Goal: Task Accomplishment & Management: Complete application form

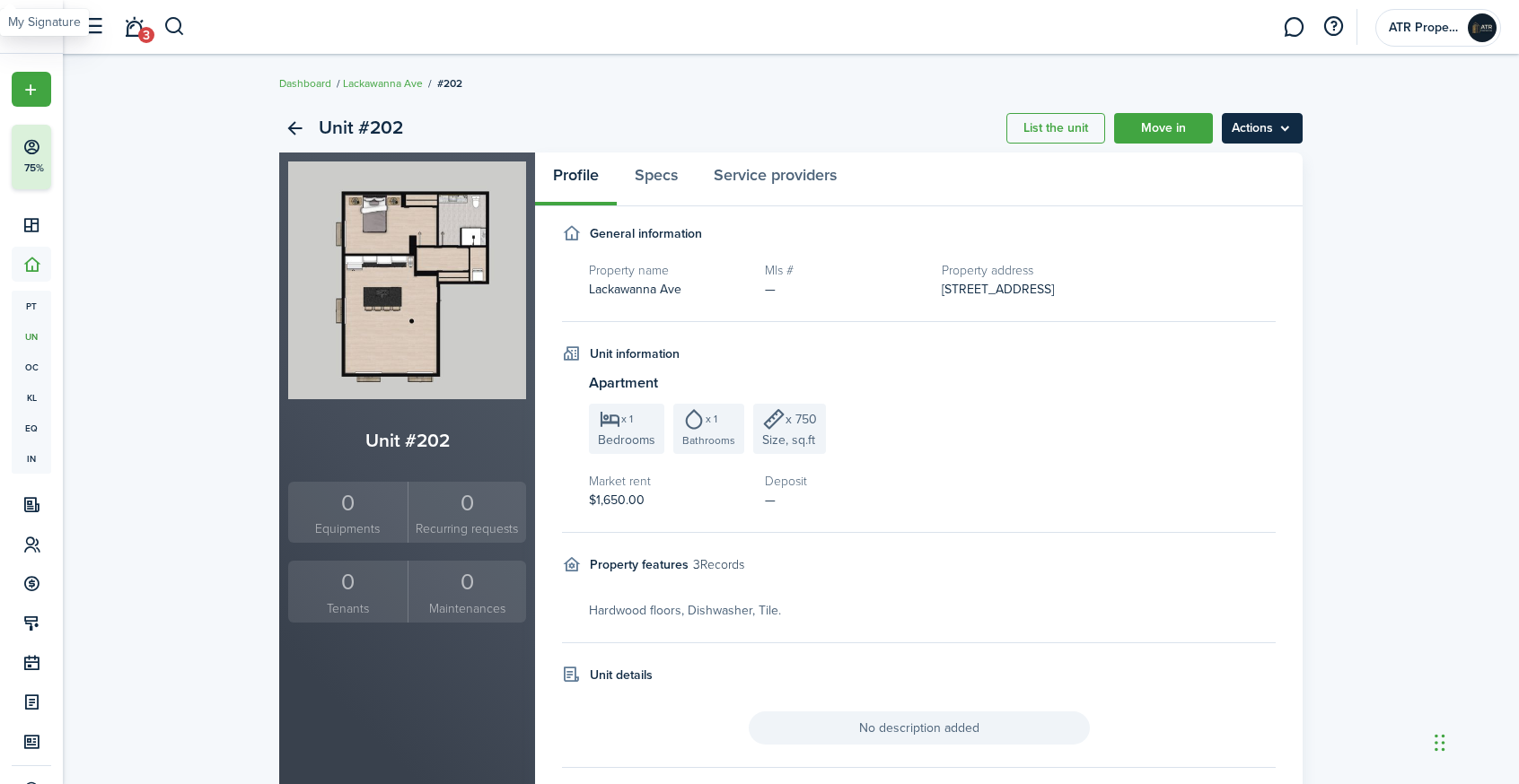
click at [1299, 124] on menu-btn "Actions" at bounding box center [1262, 128] width 80 height 31
click at [1042, 256] on fieldset "General information Property name [GEOGRAPHIC_DATA] # — Property address [STREE…" at bounding box center [920, 274] width 714 height 98
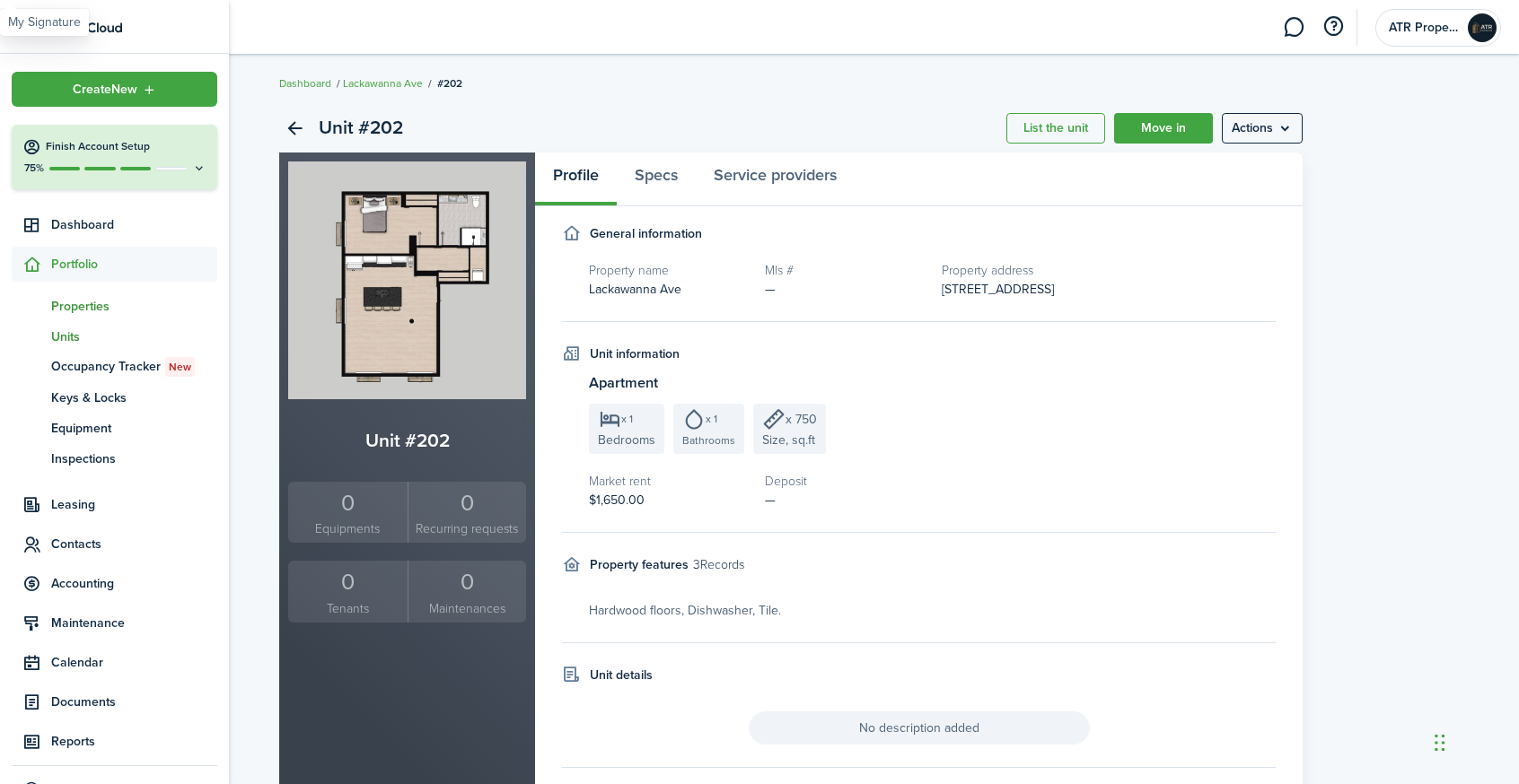
click at [114, 300] on span "Properties" at bounding box center [134, 306] width 167 height 18
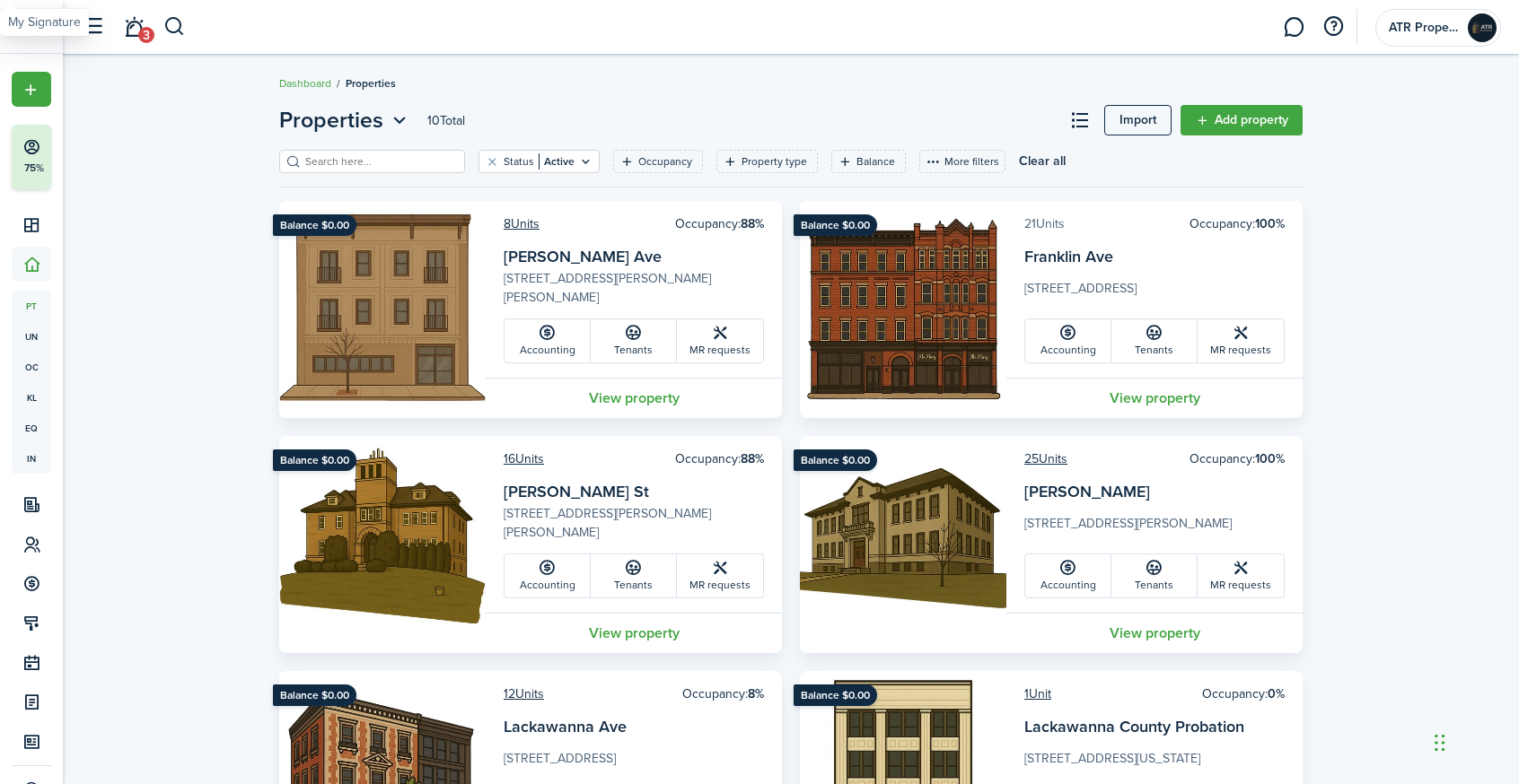
click at [1042, 217] on link "21 Units" at bounding box center [1044, 224] width 41 height 18
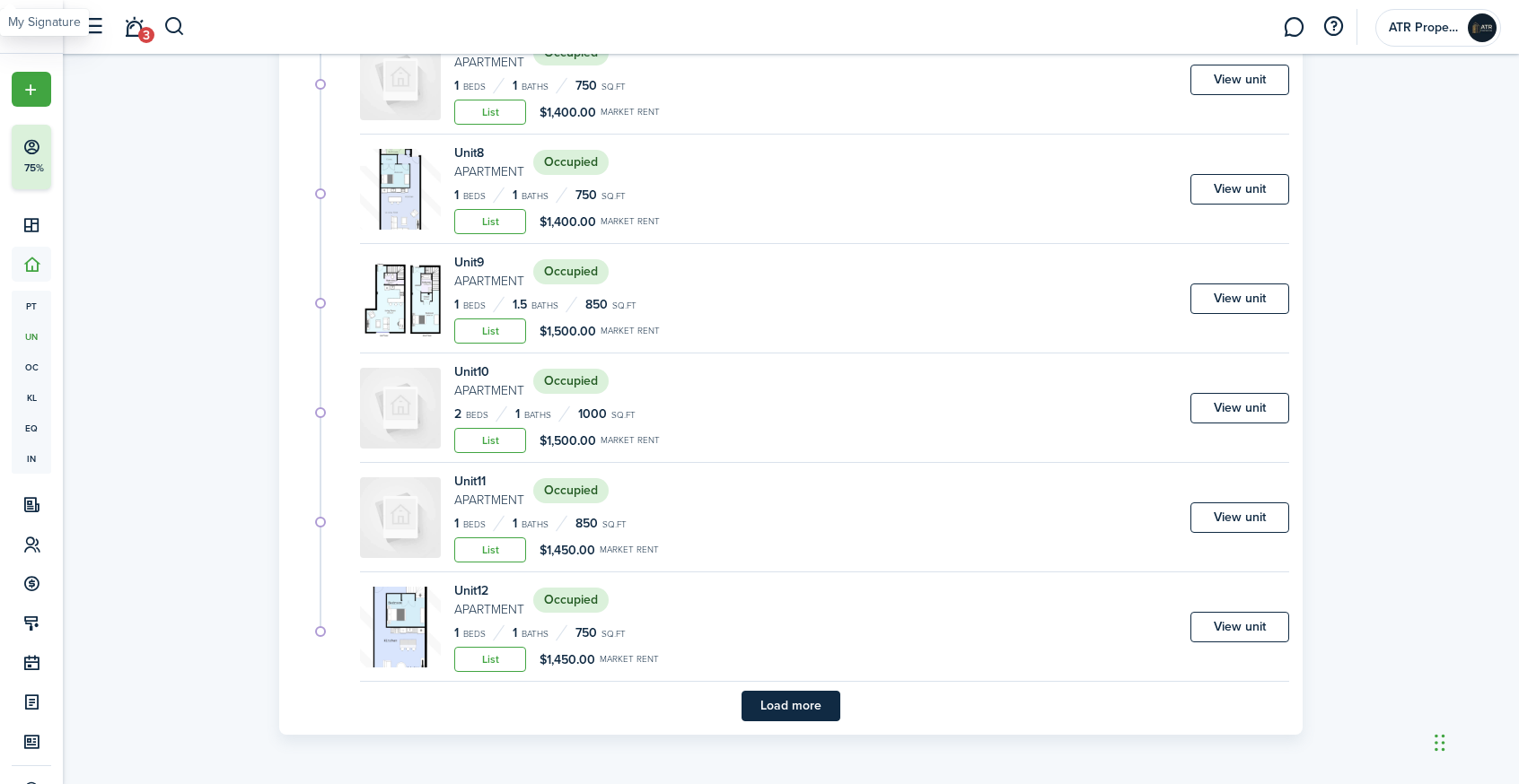
click at [789, 697] on button "Load more" at bounding box center [791, 705] width 99 height 31
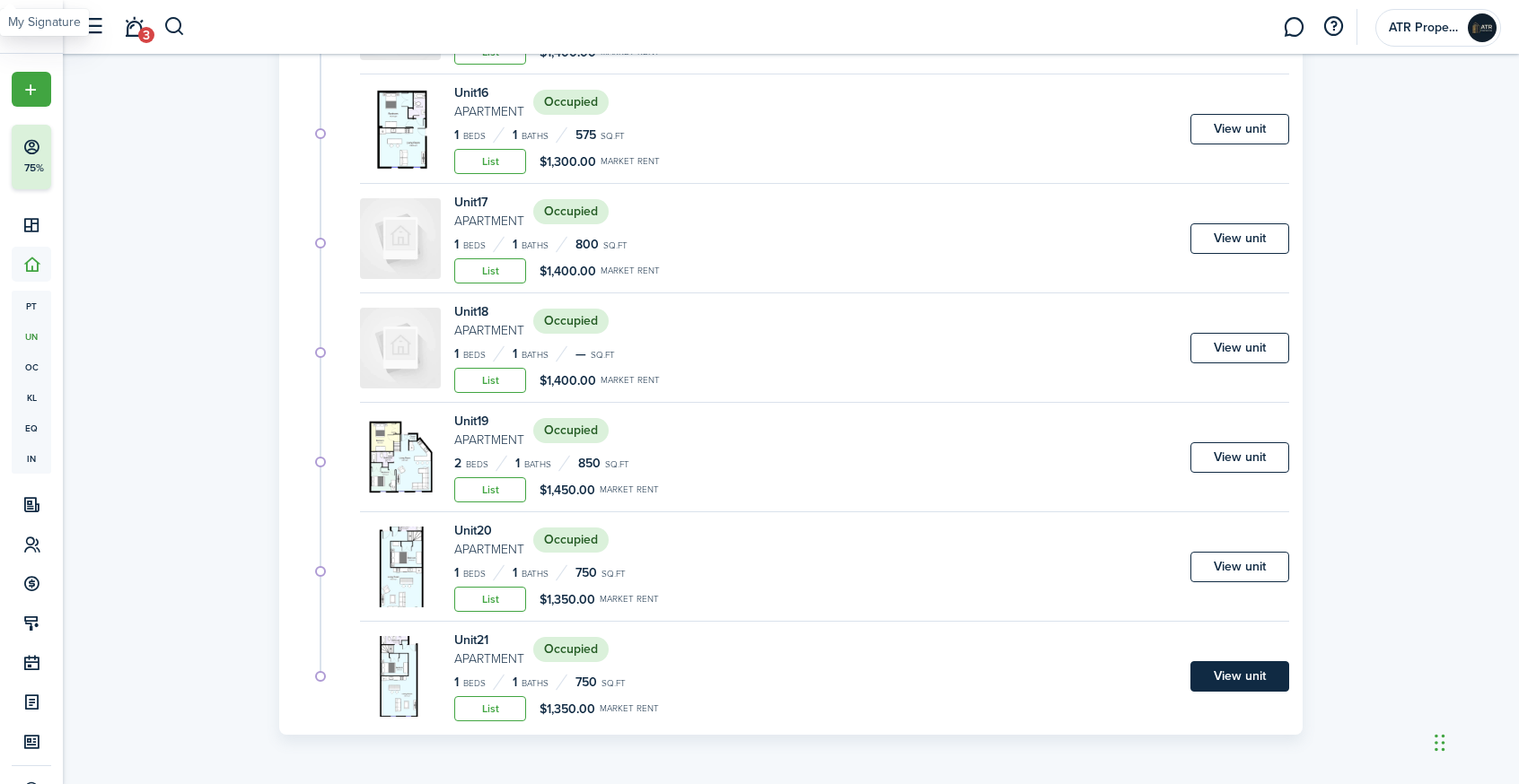
scroll to position [1870, 0]
click at [1220, 680] on link "View unit" at bounding box center [1240, 676] width 99 height 31
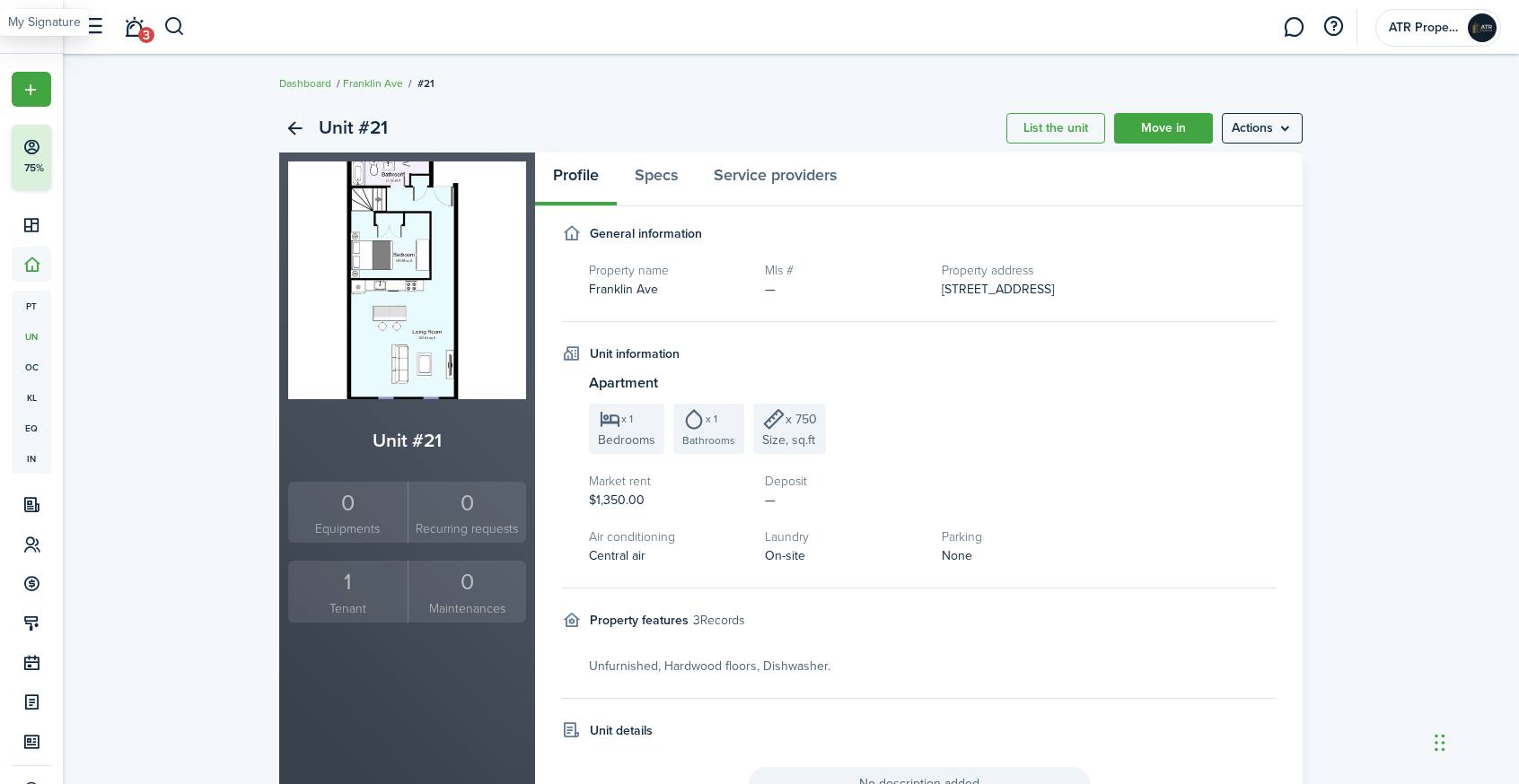
click at [363, 580] on div "1" at bounding box center [347, 582] width 110 height 34
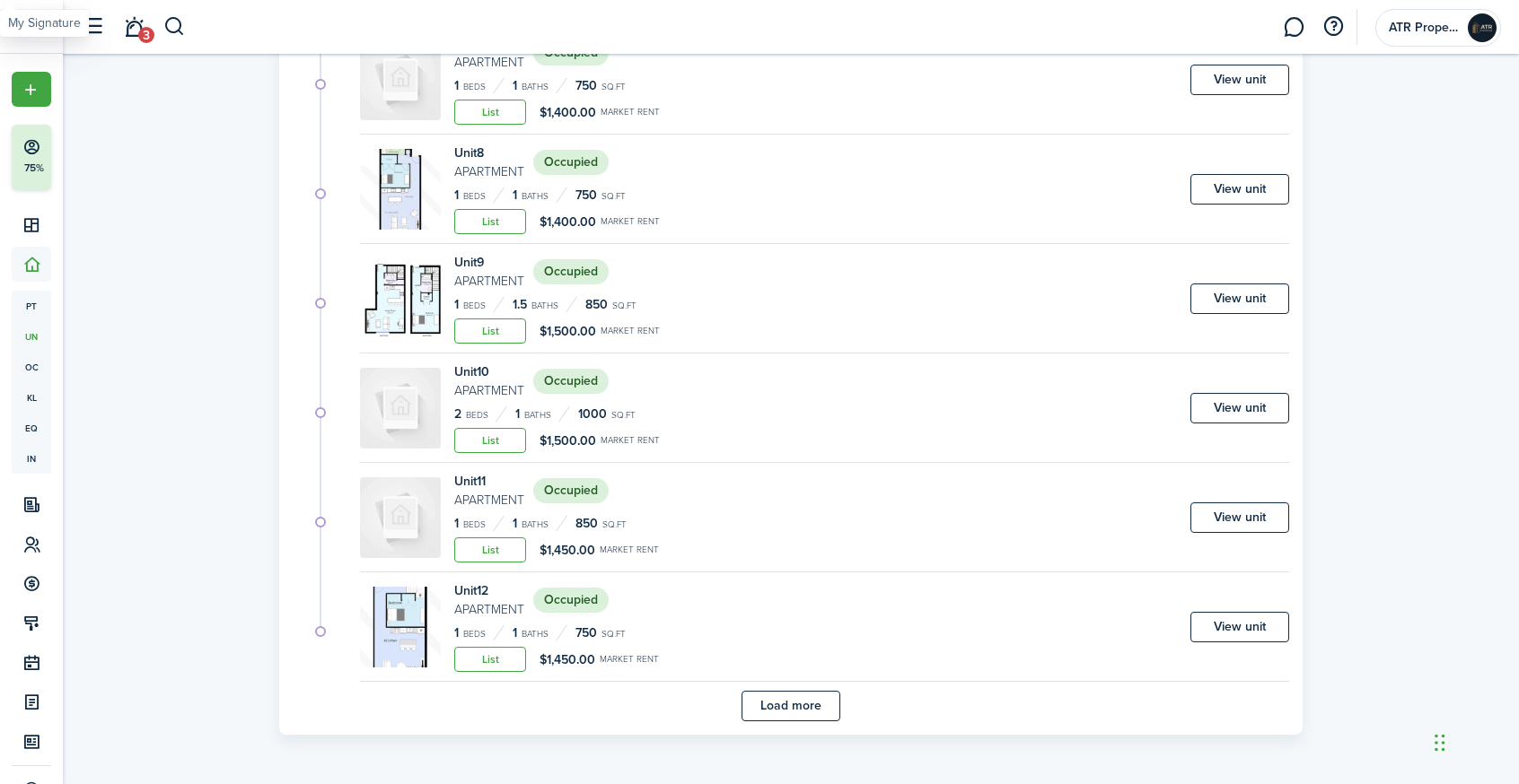
scroll to position [935, 0]
click at [774, 691] on div "Unit 1 Apartment Occupied 1 Beds 1 Baths 850 sq.ft List $1,450.00 Market rent V…" at bounding box center [790, 50] width 996 height 1344
click at [774, 691] on button "Load more" at bounding box center [791, 705] width 99 height 31
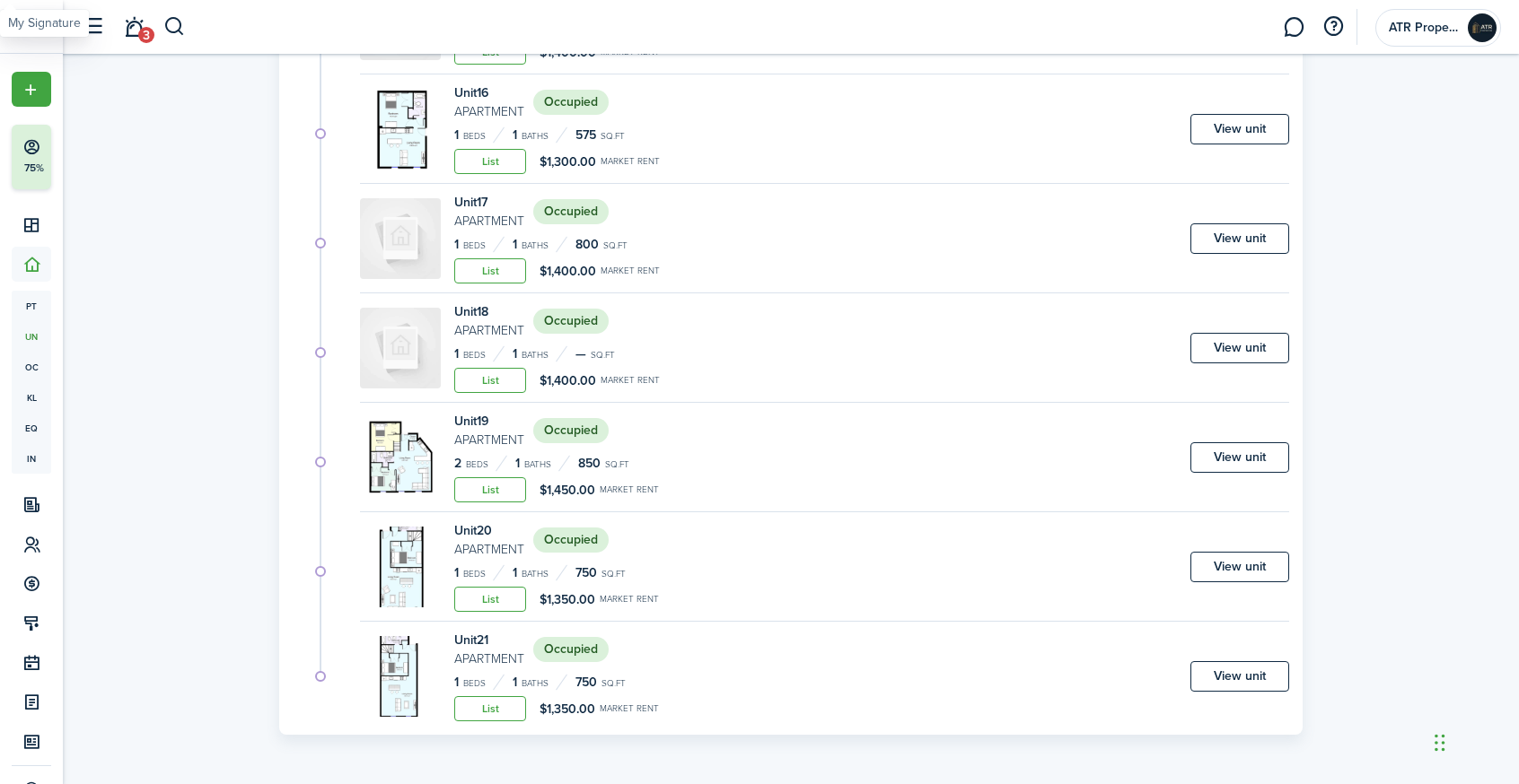
scroll to position [1870, 0]
click at [420, 576] on img at bounding box center [400, 567] width 80 height 80
click at [1253, 573] on link "View unit" at bounding box center [1240, 567] width 99 height 31
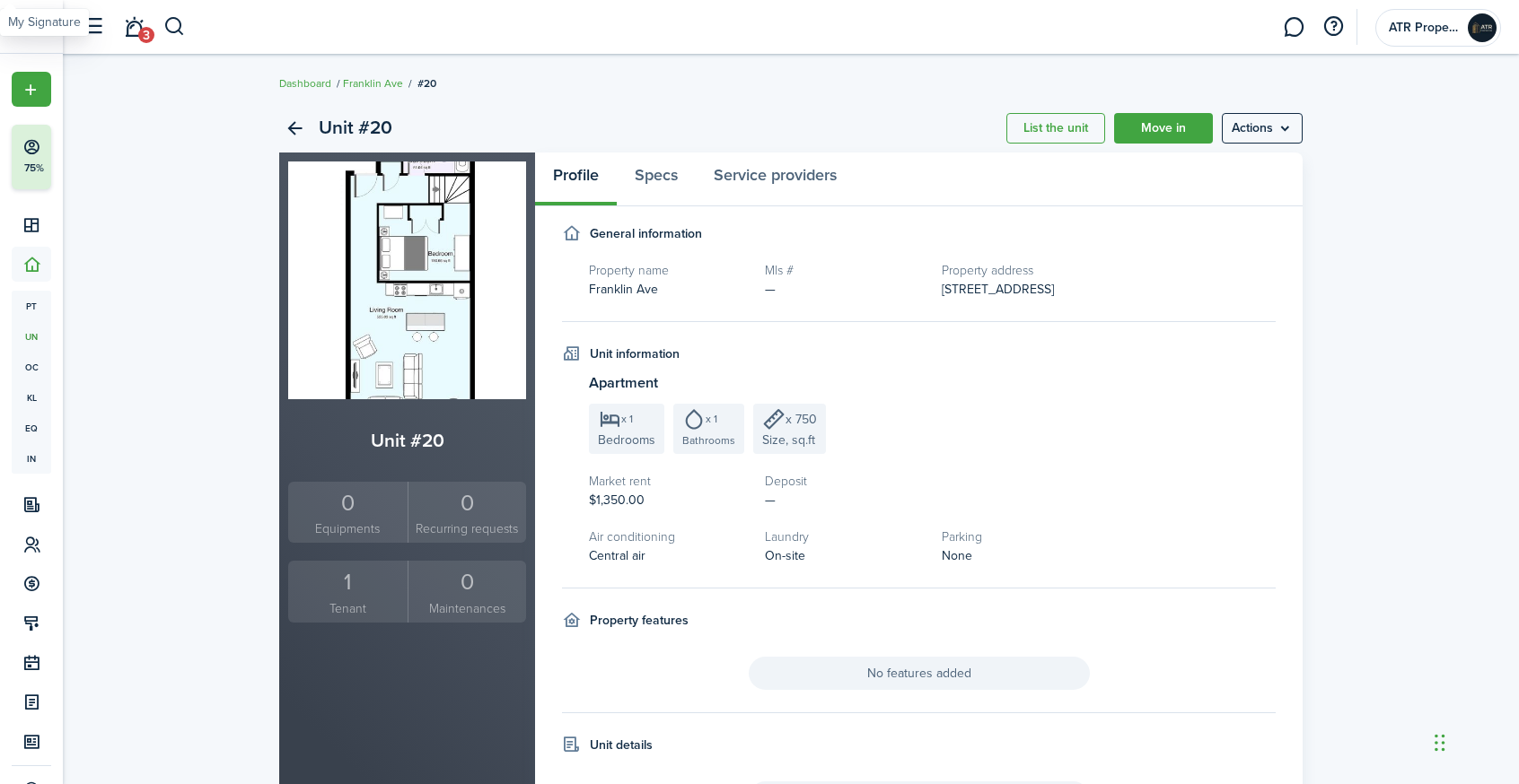
click at [347, 590] on div "1" at bounding box center [347, 582] width 110 height 34
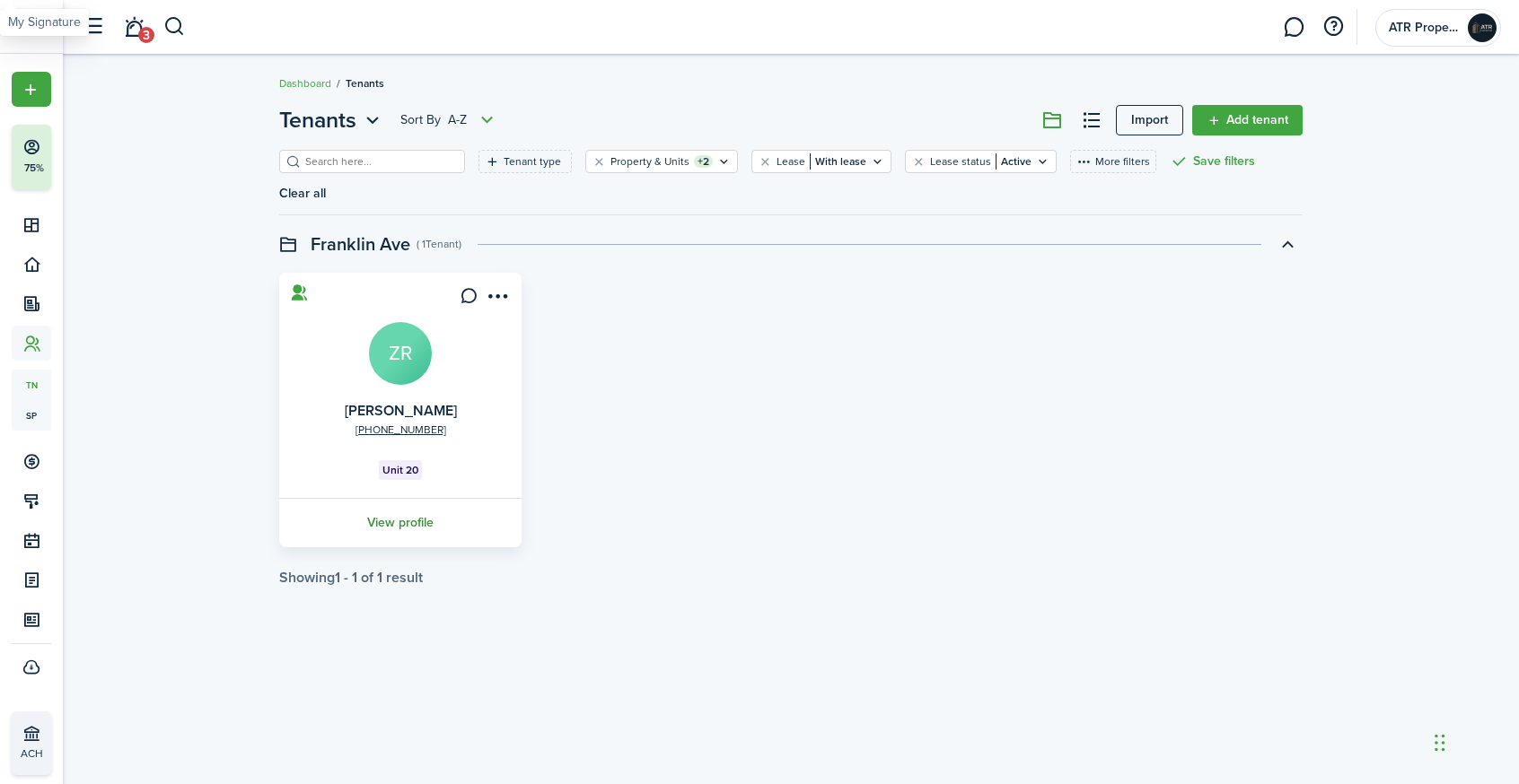
click at [398, 519] on link "View profile" at bounding box center [401, 522] width 248 height 49
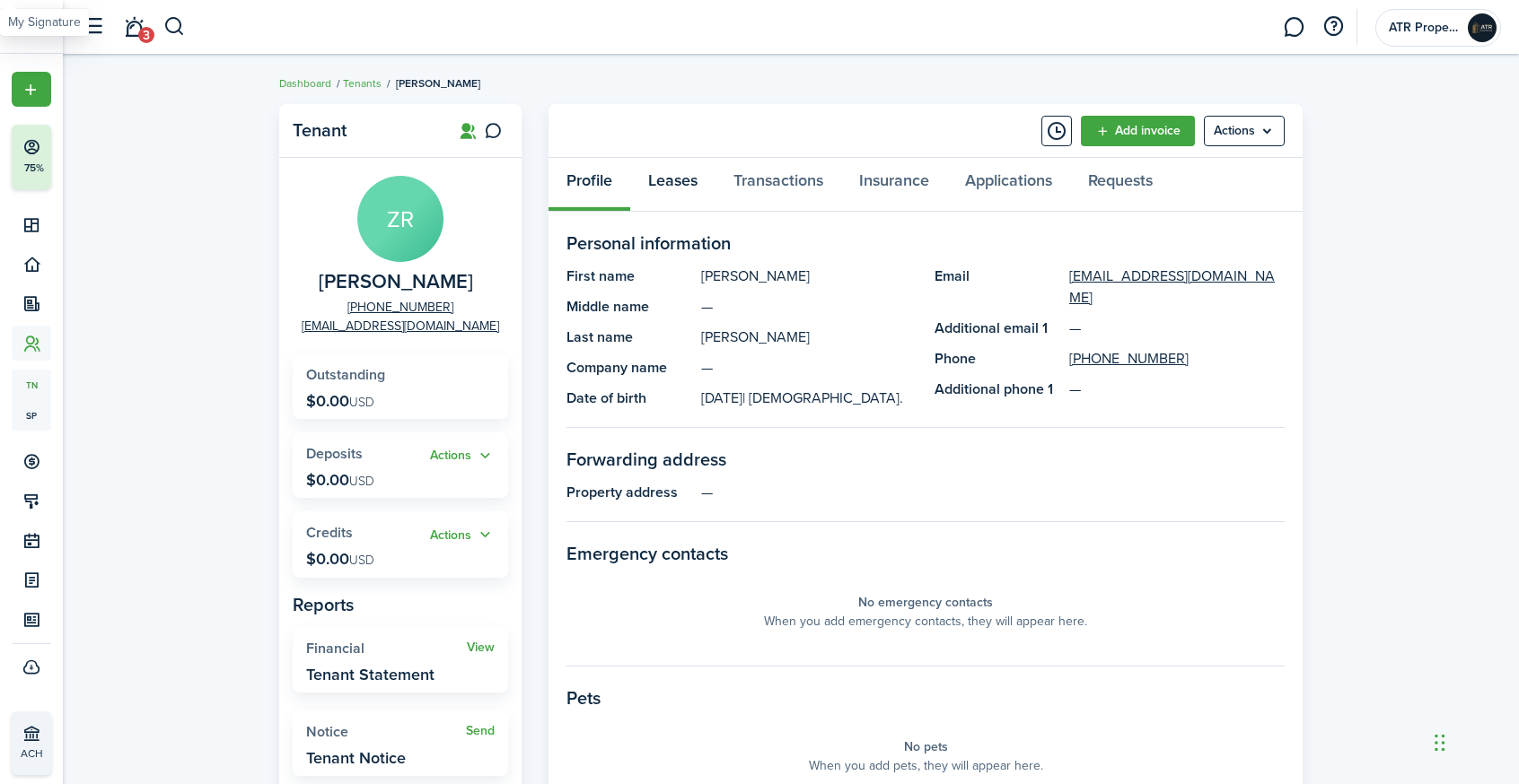
click at [687, 190] on link "Leases" at bounding box center [673, 185] width 85 height 54
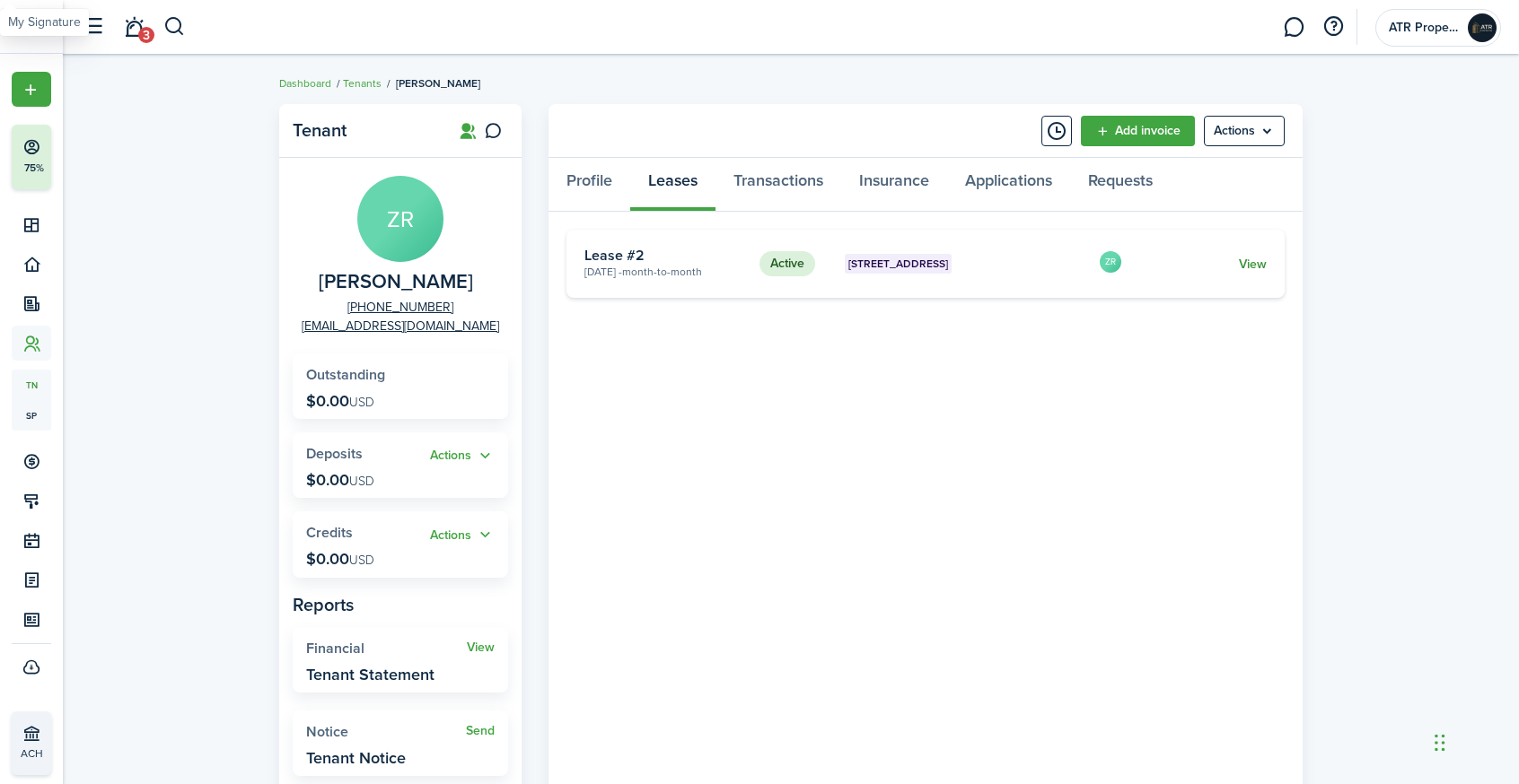
click at [1244, 263] on link "View" at bounding box center [1253, 264] width 28 height 18
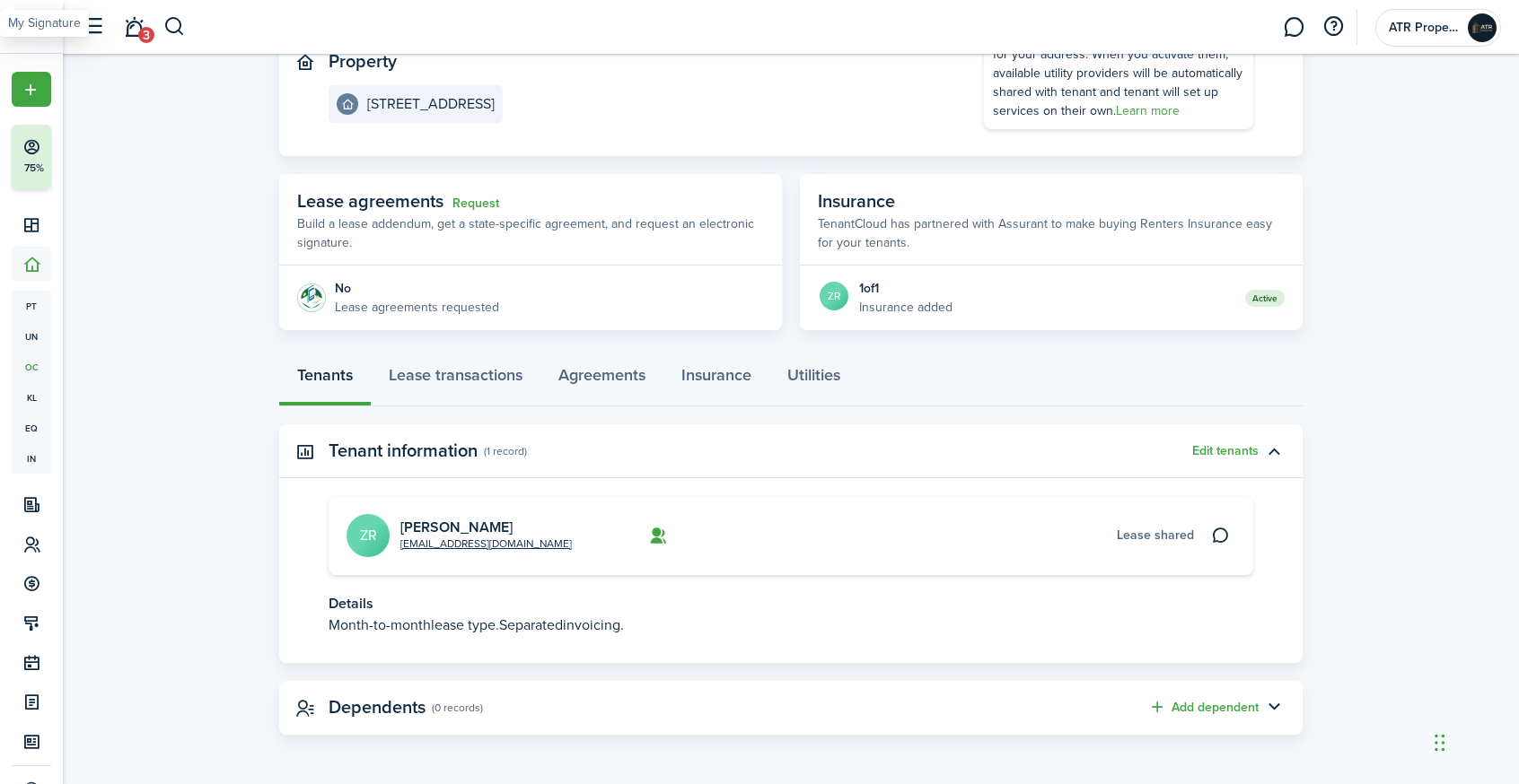
scroll to position [209, 0]
click at [484, 206] on link "Request" at bounding box center [475, 204] width 46 height 15
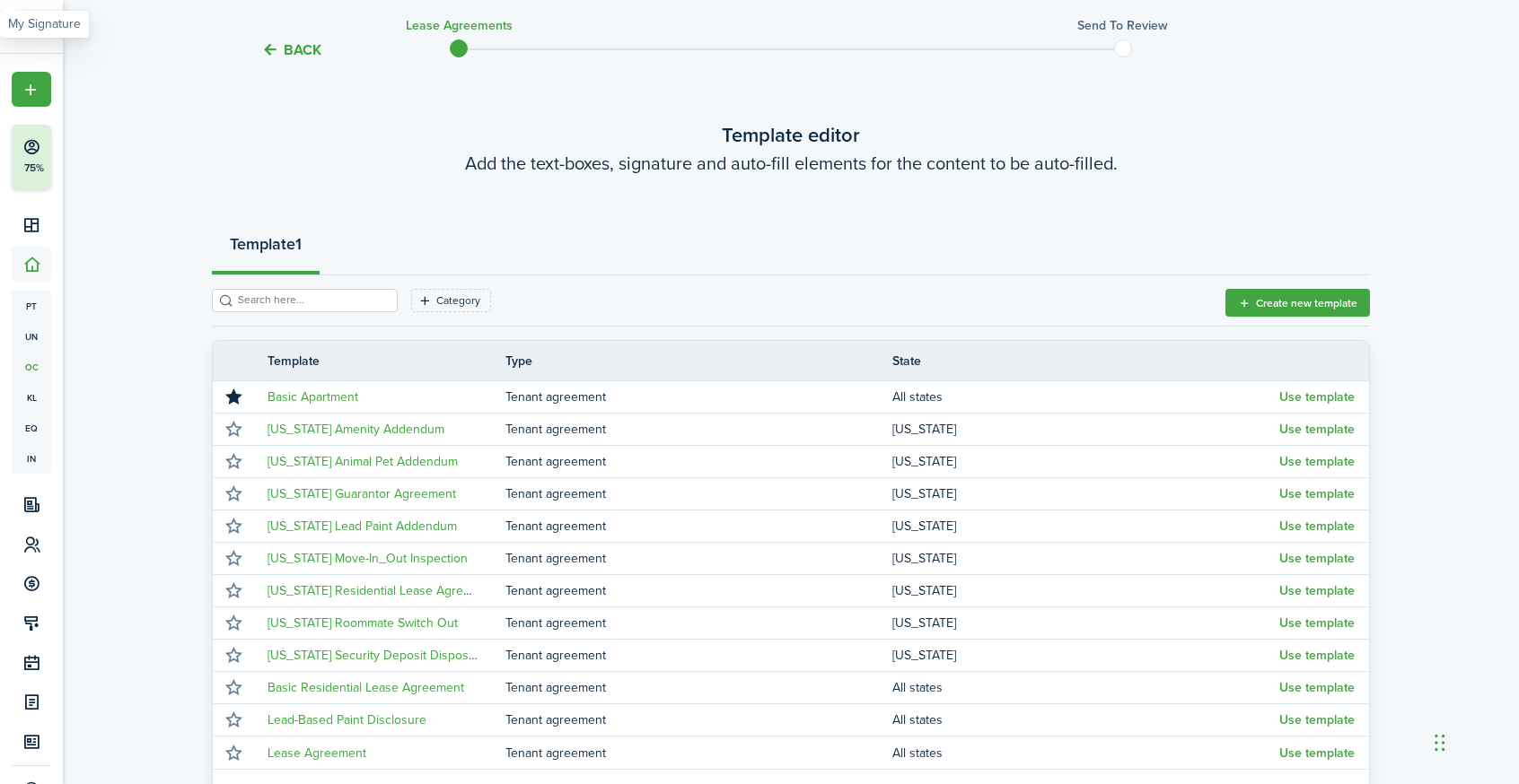
scroll to position [62, 0]
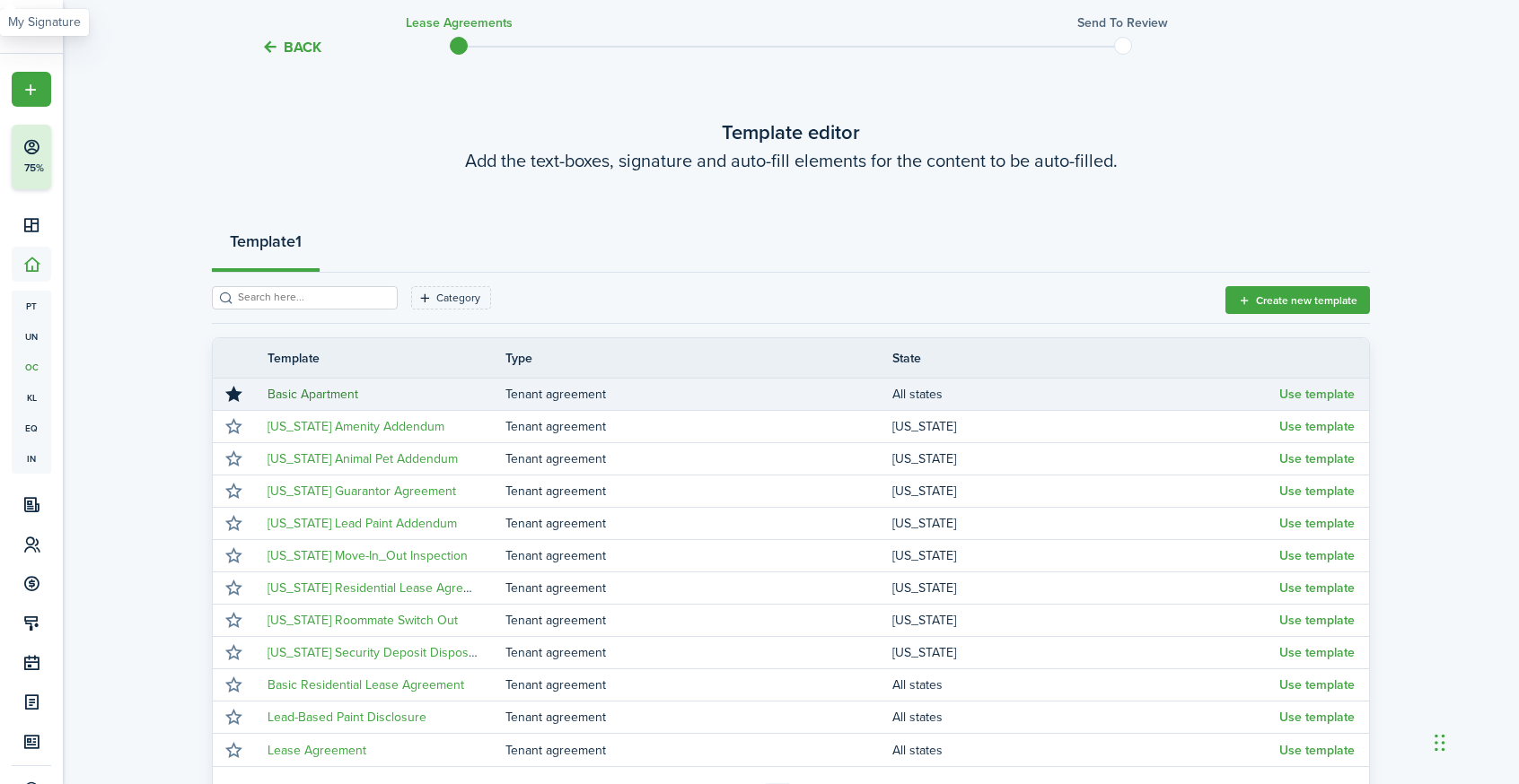
click at [337, 392] on link "Basic Apartment" at bounding box center [313, 394] width 91 height 18
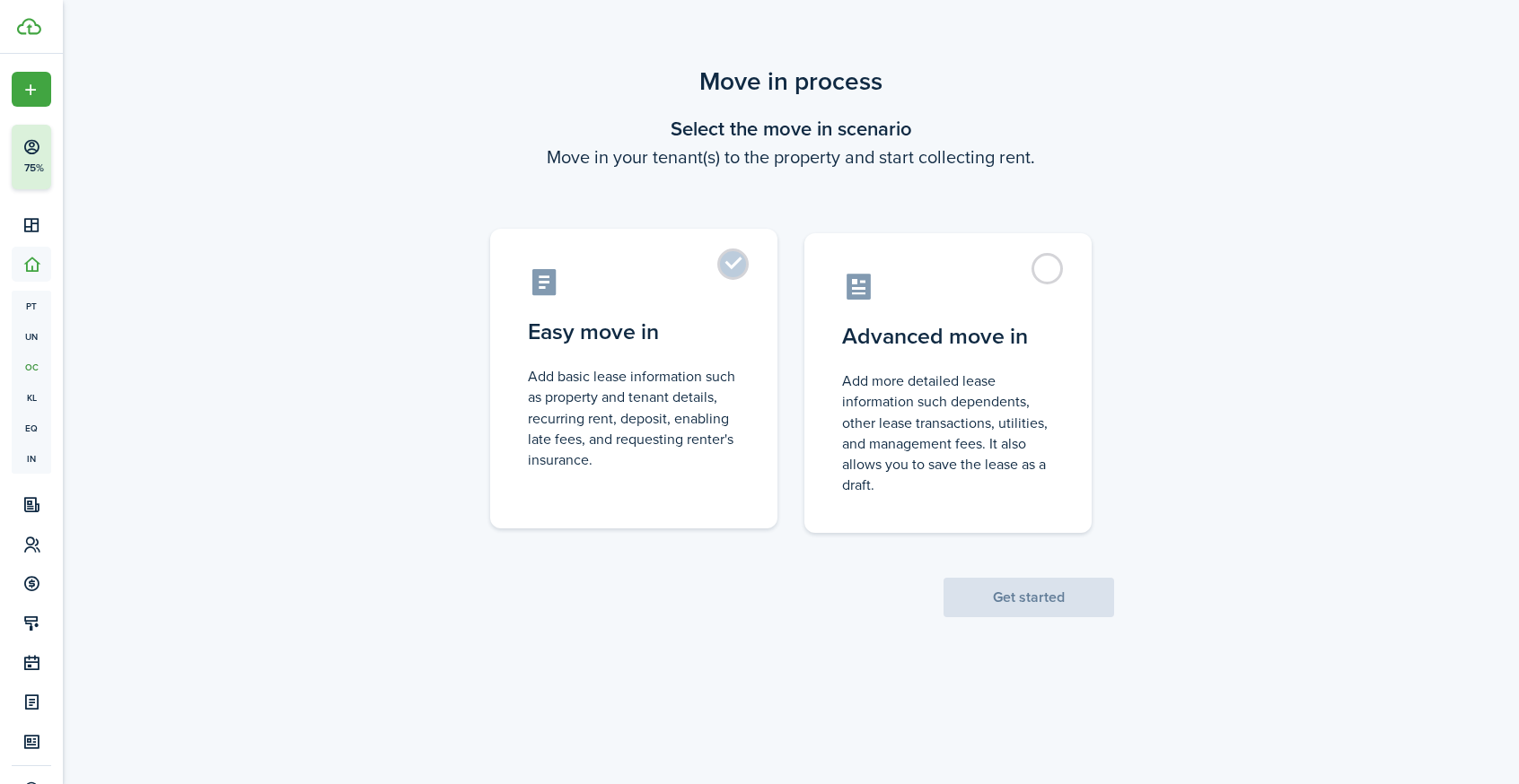
click at [678, 430] on control-radio-card-description "Add basic lease information such as property and tenant details, recurring rent…" at bounding box center [634, 418] width 212 height 104
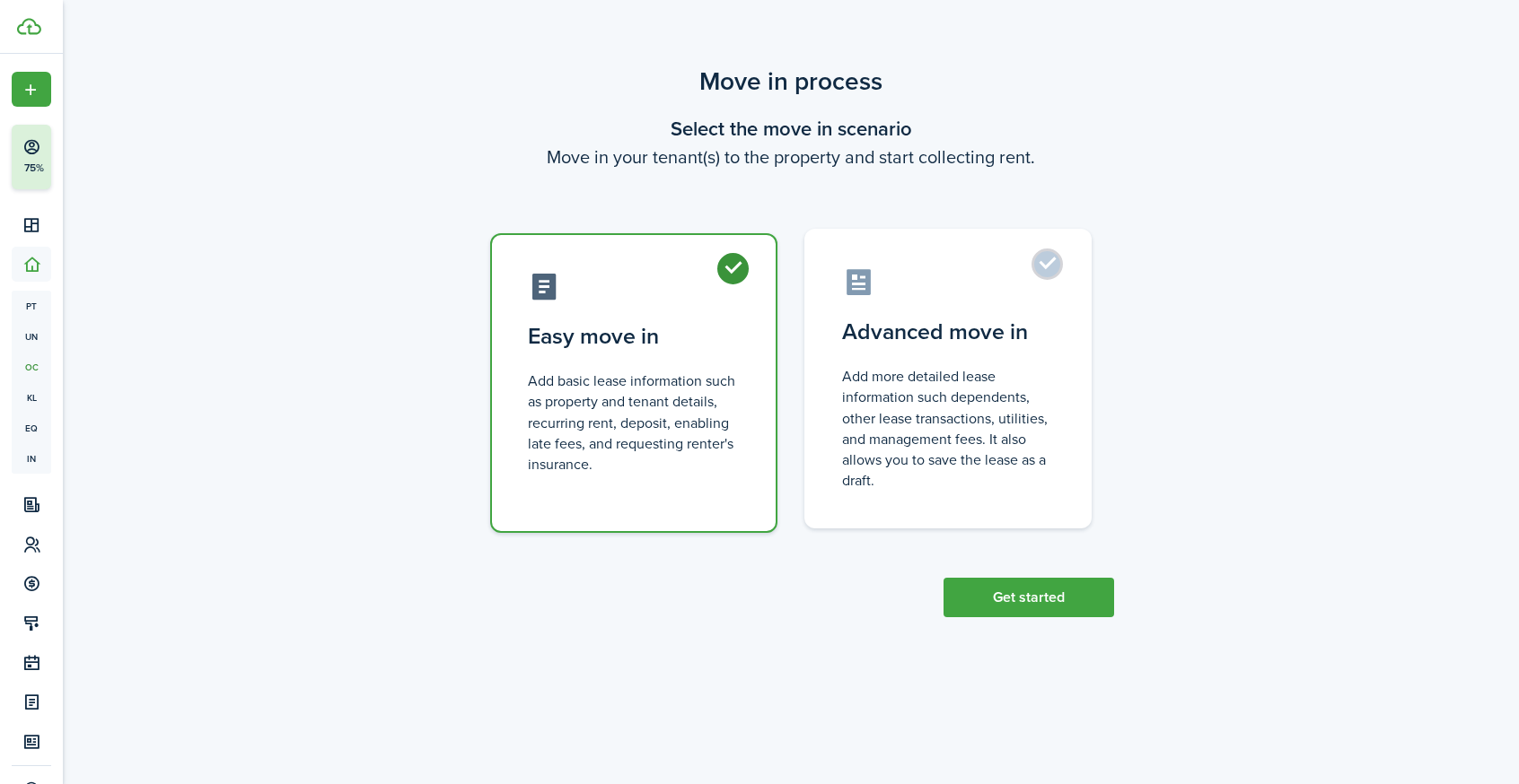
click at [873, 405] on control-radio-card-description "Add more detailed lease information such dependents, other lease transactions, …" at bounding box center [947, 428] width 212 height 125
radio input "false"
radio input "true"
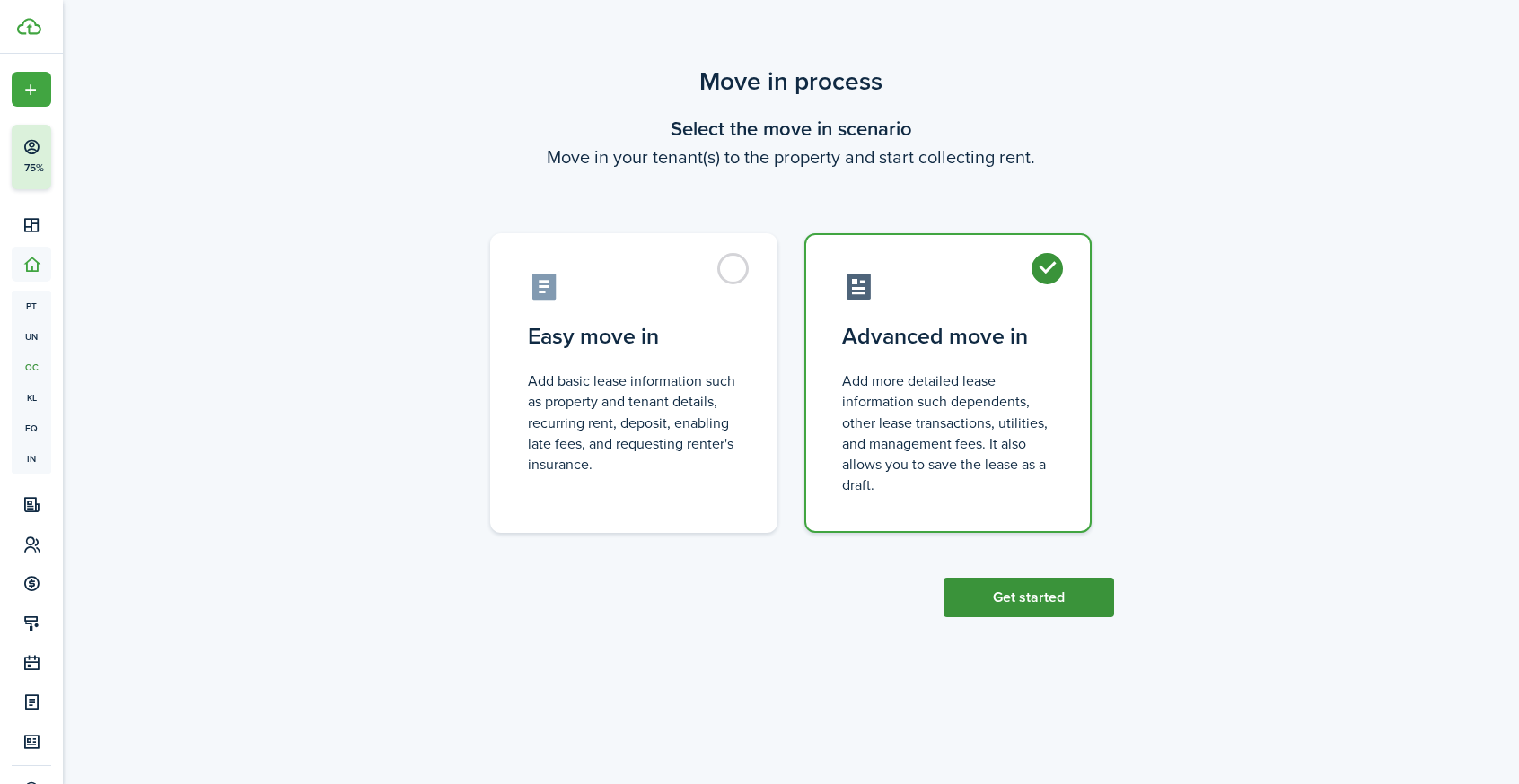
click at [996, 582] on button "Get started" at bounding box center [1029, 597] width 170 height 40
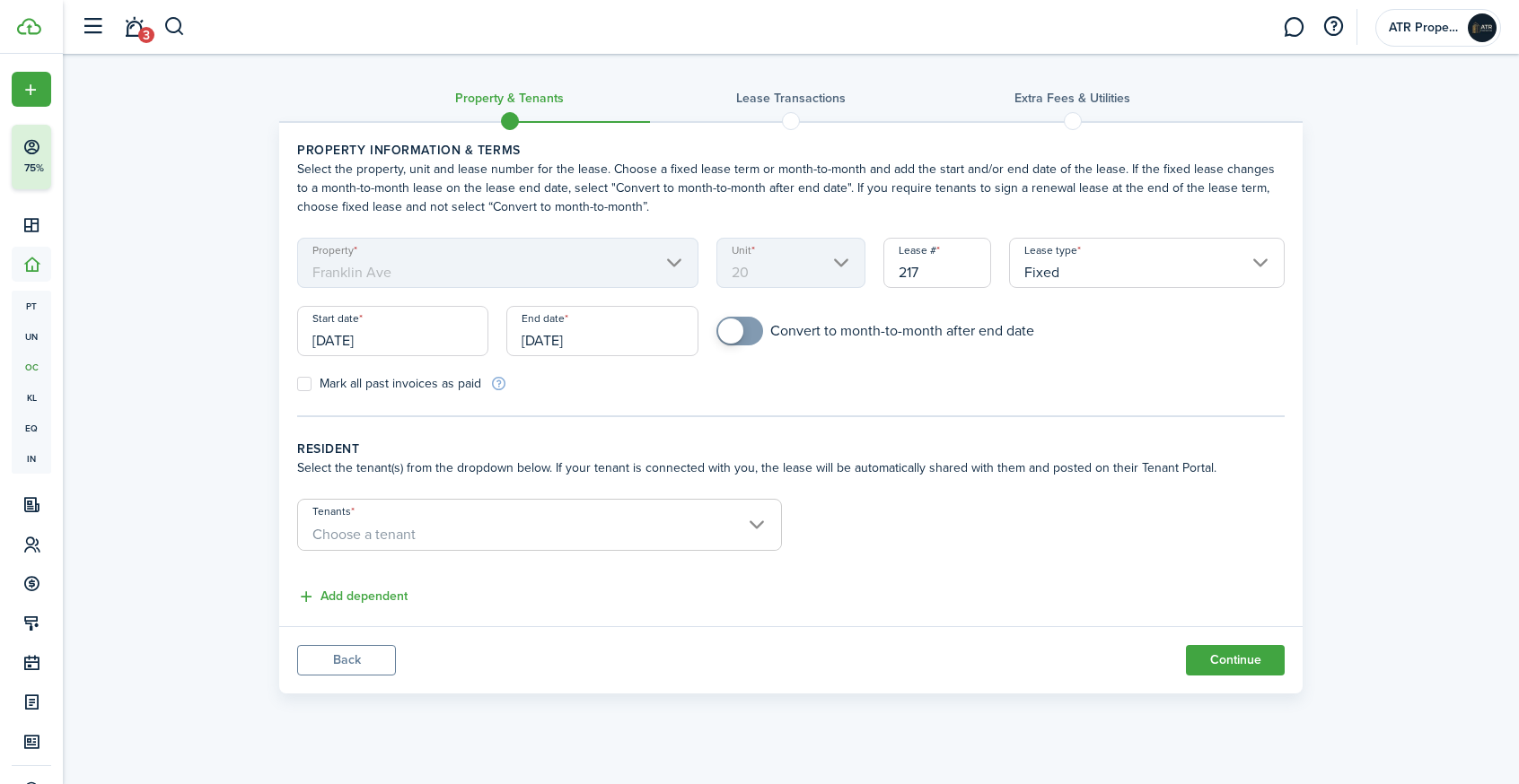
click at [945, 281] on input "217" at bounding box center [937, 263] width 107 height 50
type input "2"
click at [988, 341] on input "checkbox" at bounding box center [875, 331] width 318 height 29
checkbox input "true"
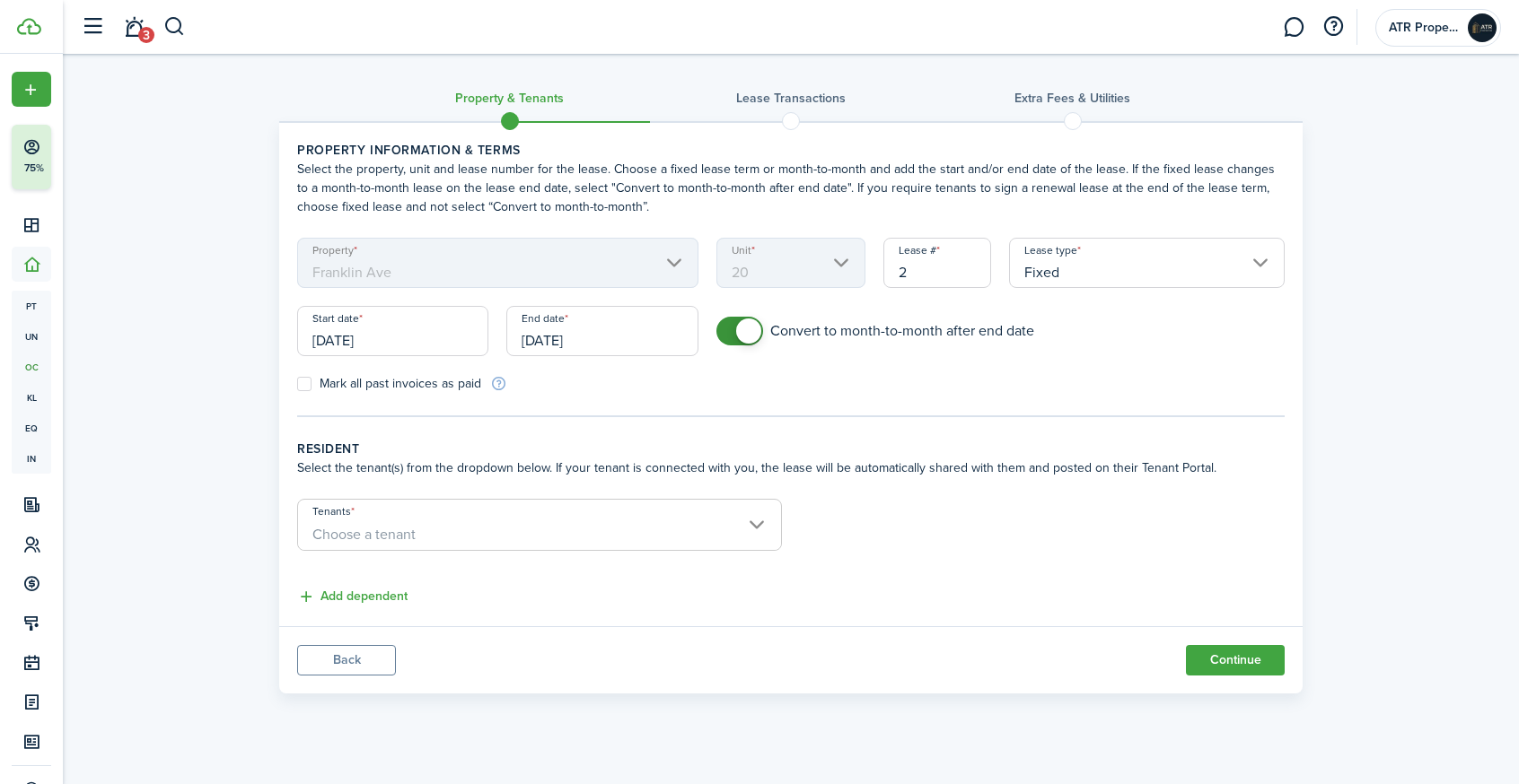
click at [1096, 263] on input "Fixed" at bounding box center [1147, 263] width 276 height 50
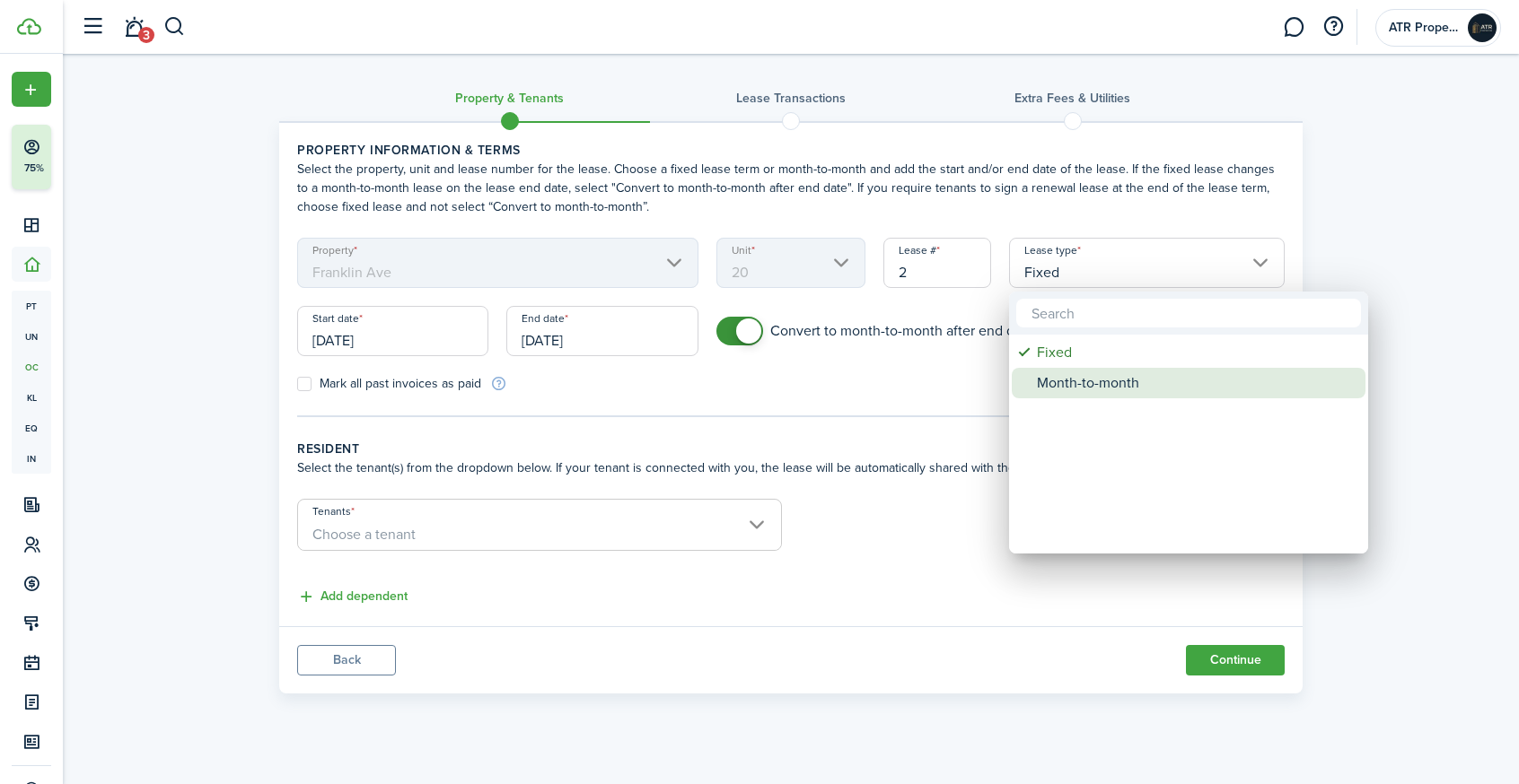
click at [1099, 372] on div "Month-to-month" at bounding box center [1196, 383] width 318 height 31
type input "Month-to-month"
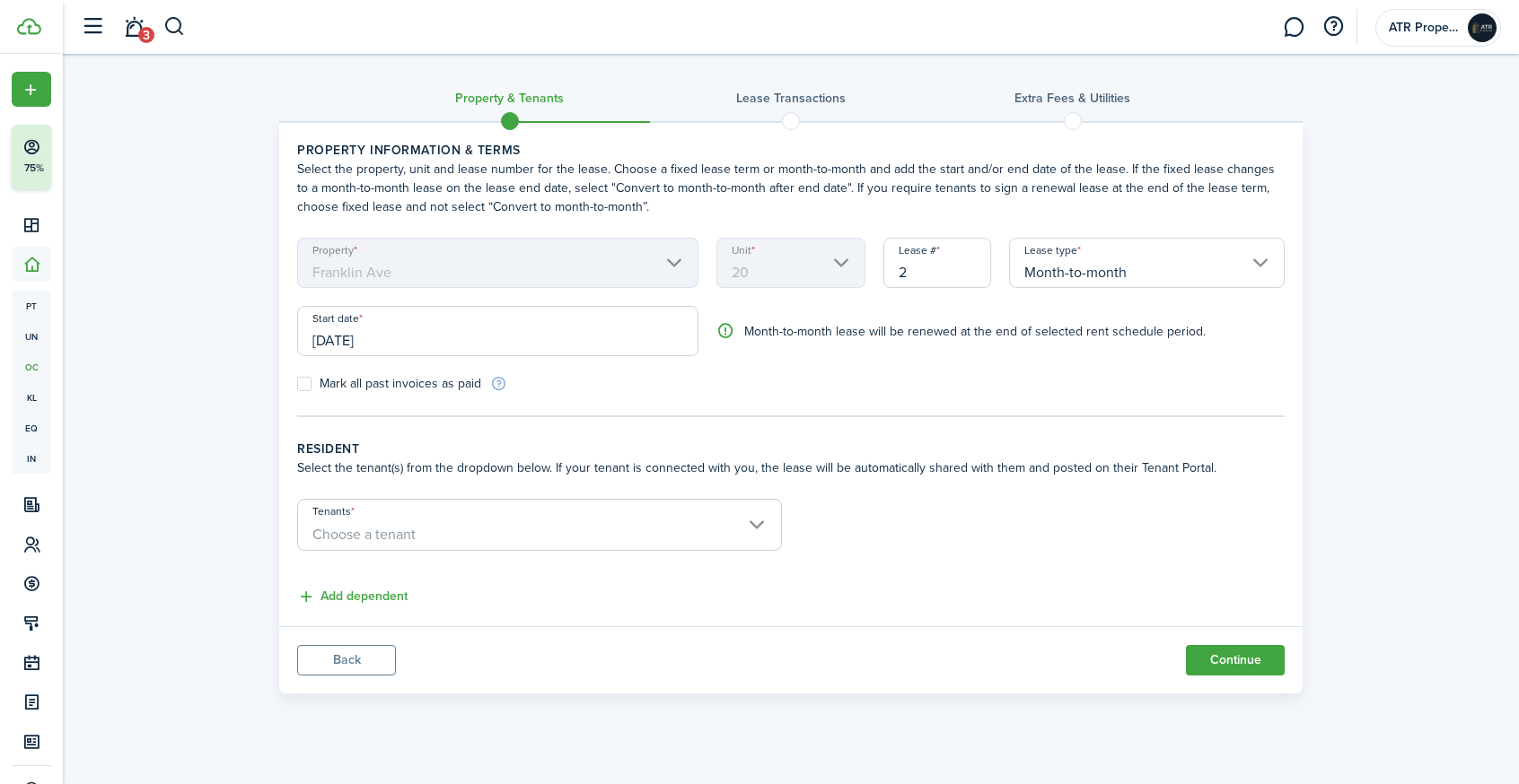
click at [485, 347] on input "[DATE]" at bounding box center [498, 331] width 401 height 50
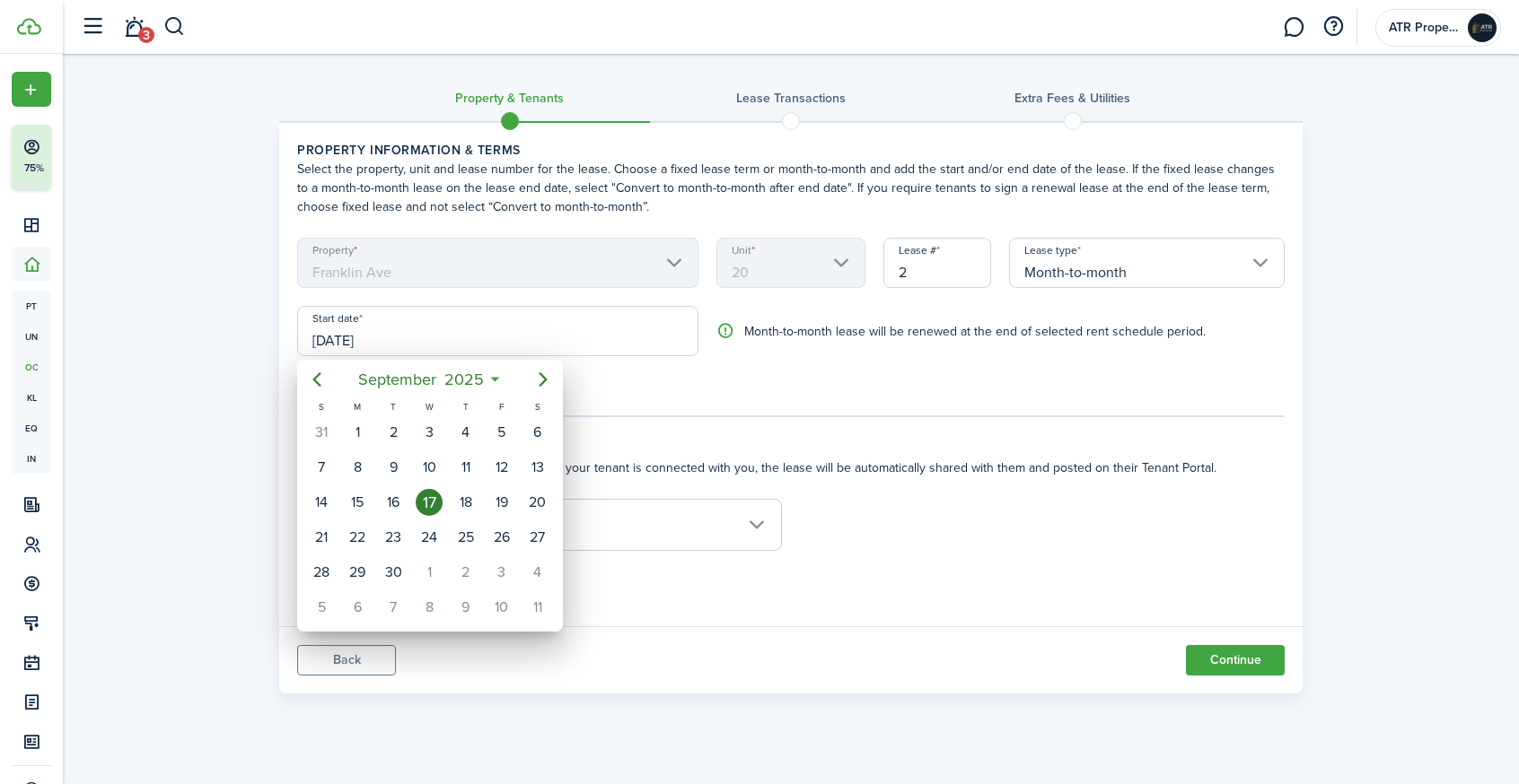
click at [437, 499] on div "17" at bounding box center [428, 502] width 27 height 27
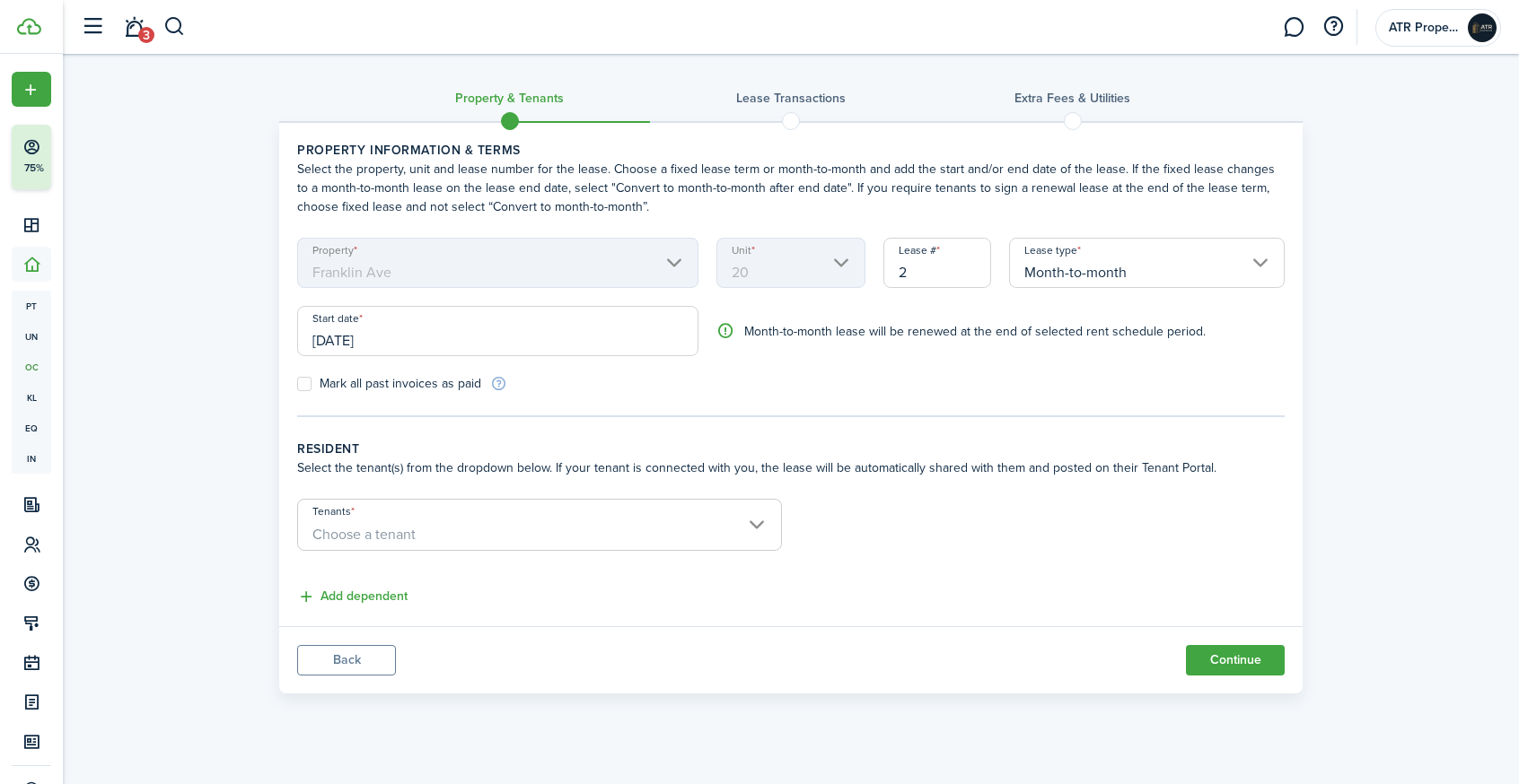
click at [550, 501] on input "Tenants" at bounding box center [539, 510] width 483 height 21
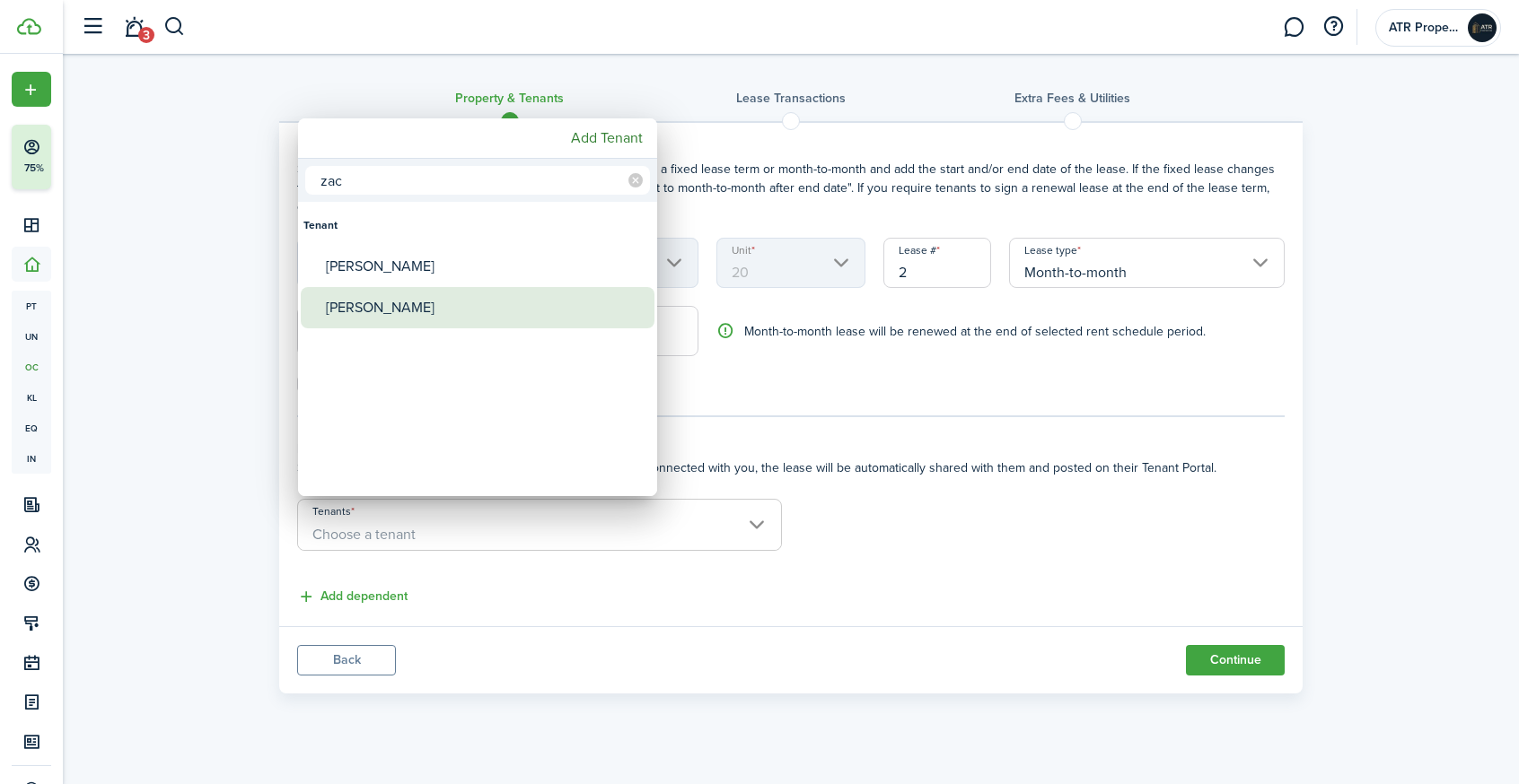
type input "zac"
click at [435, 307] on div "[PERSON_NAME]" at bounding box center [485, 308] width 318 height 42
type input "[PERSON_NAME]"
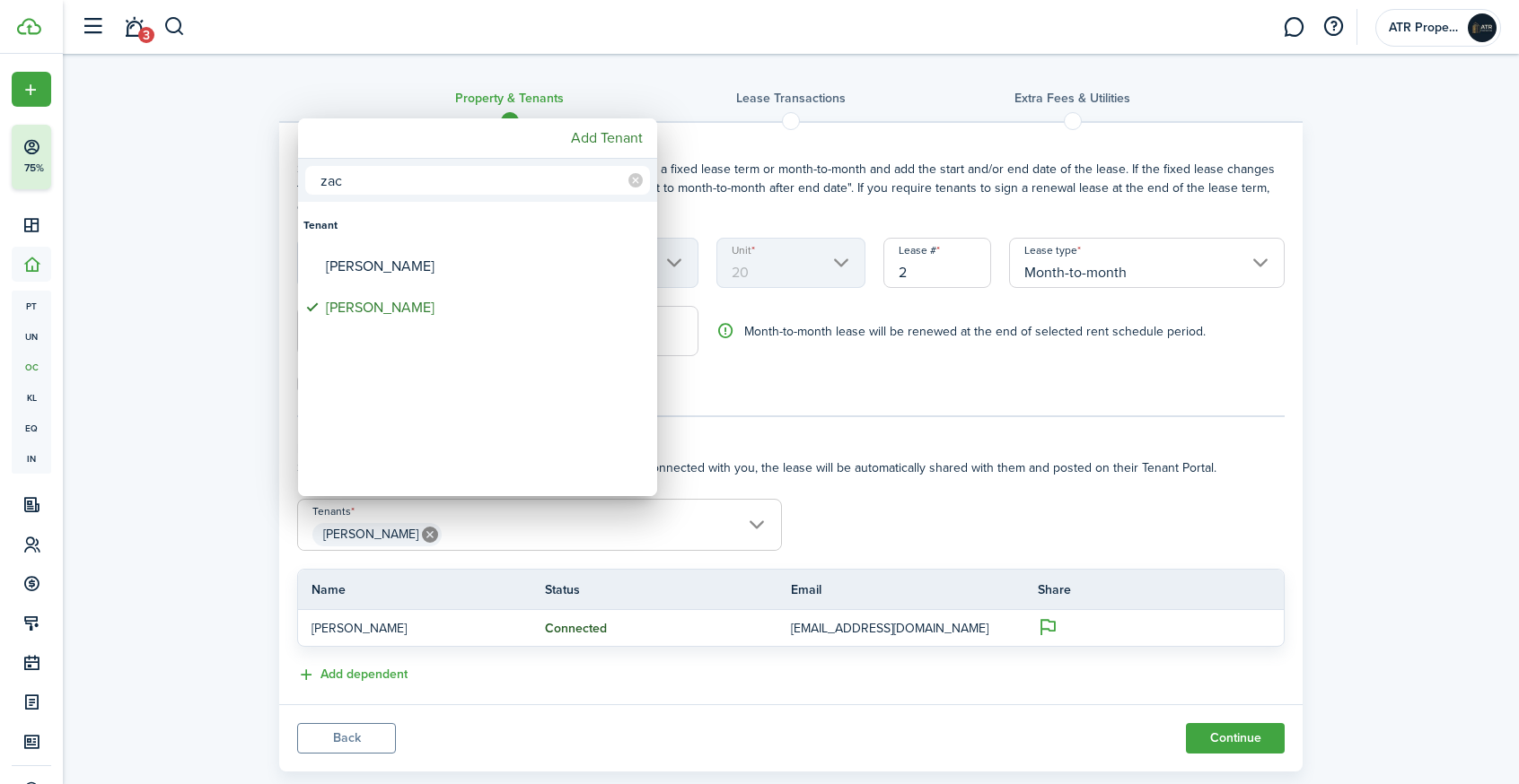
click at [793, 675] on div at bounding box center [760, 392] width 1807 height 1072
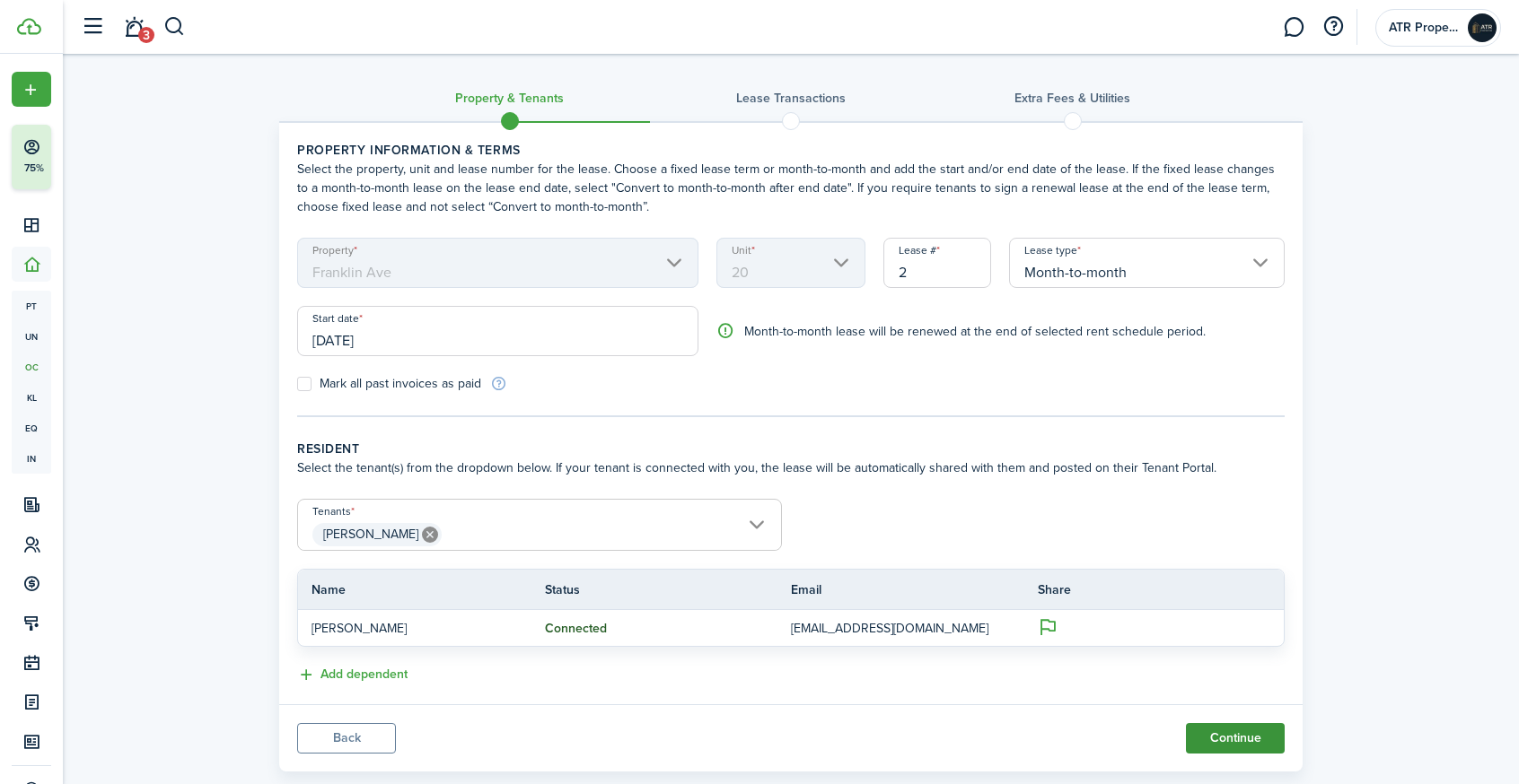
click at [1253, 737] on button "Continue" at bounding box center [1235, 738] width 99 height 31
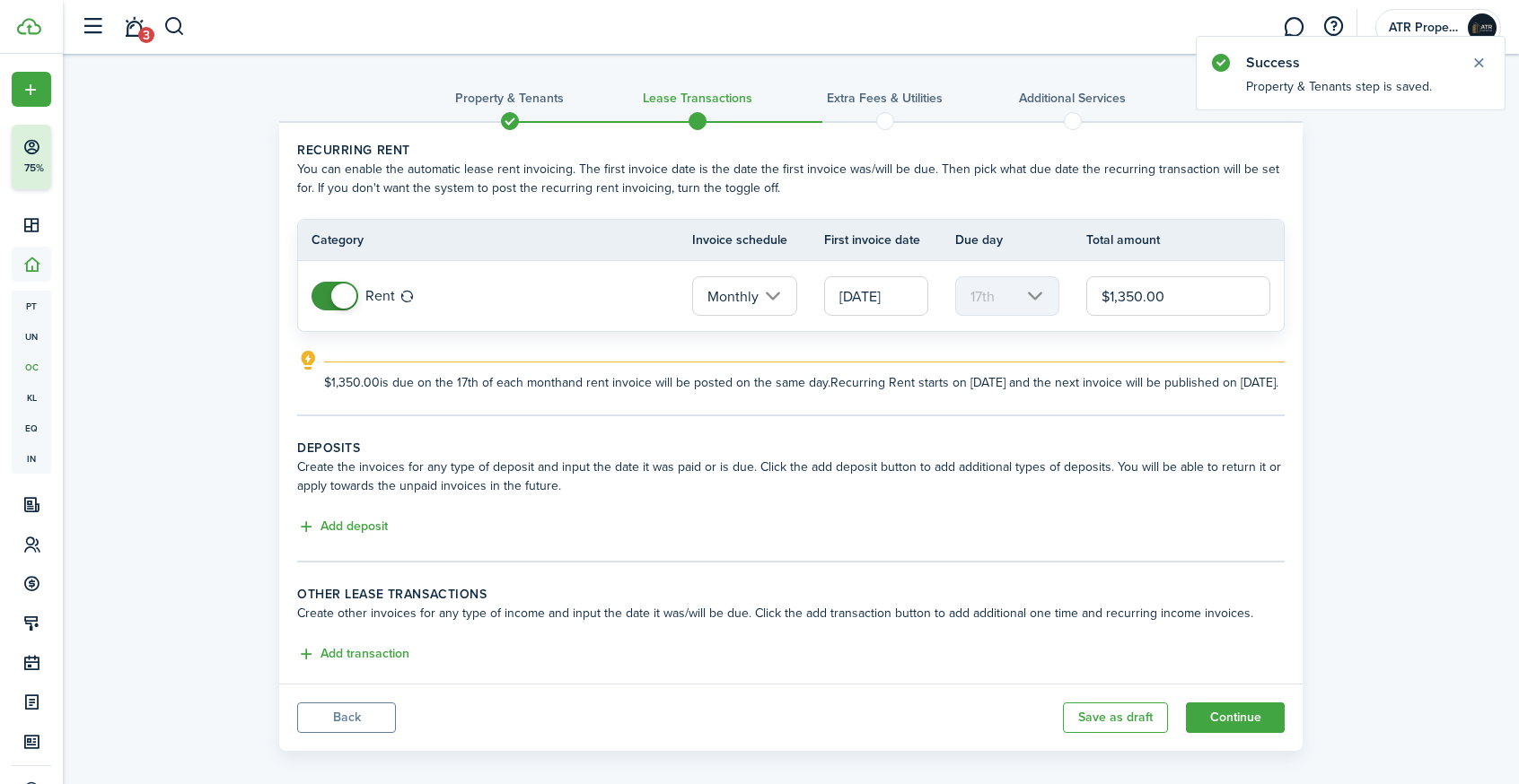
click at [345, 292] on span at bounding box center [343, 296] width 25 height 25
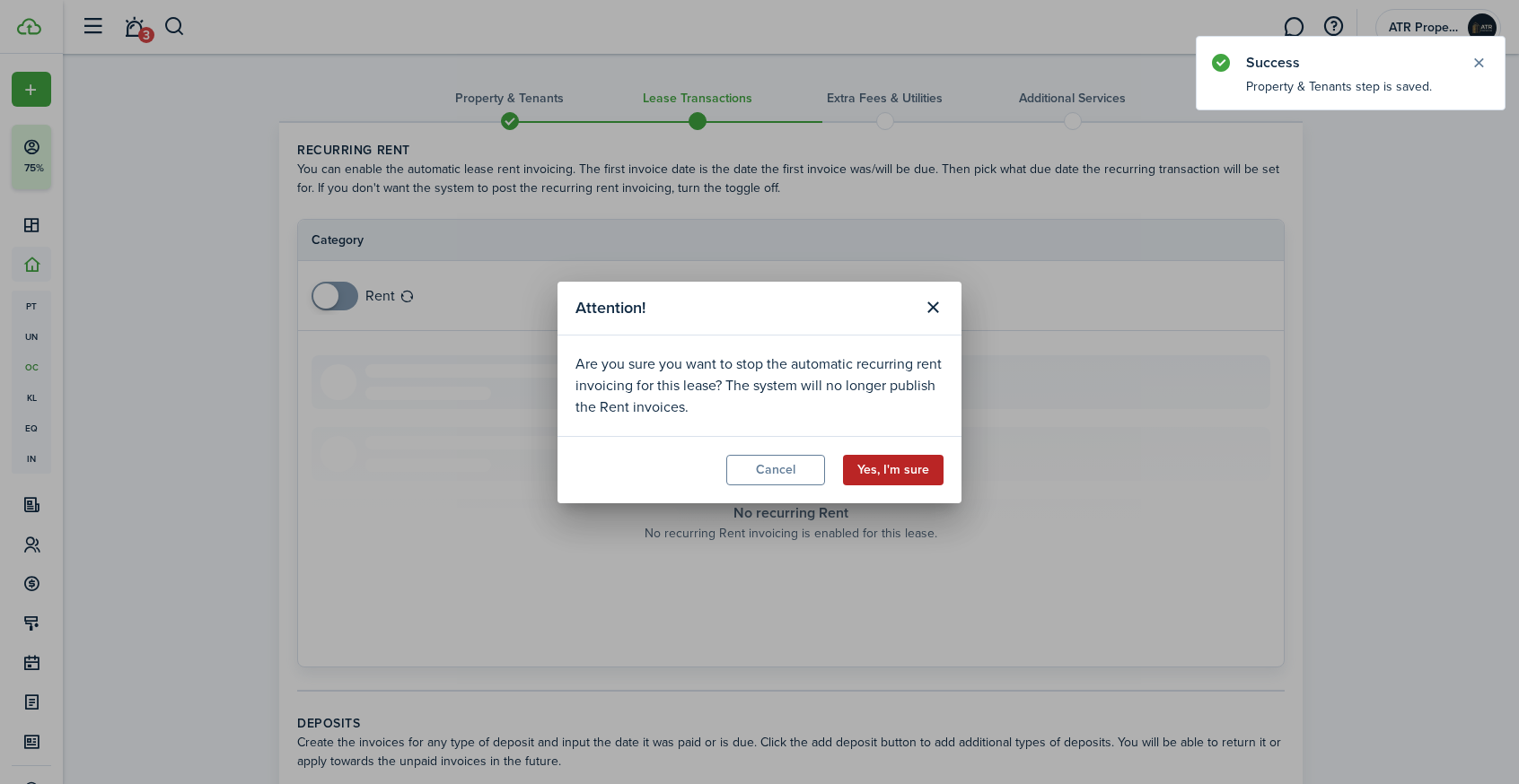
click at [868, 466] on button "Yes, I'm sure" at bounding box center [893, 470] width 101 height 31
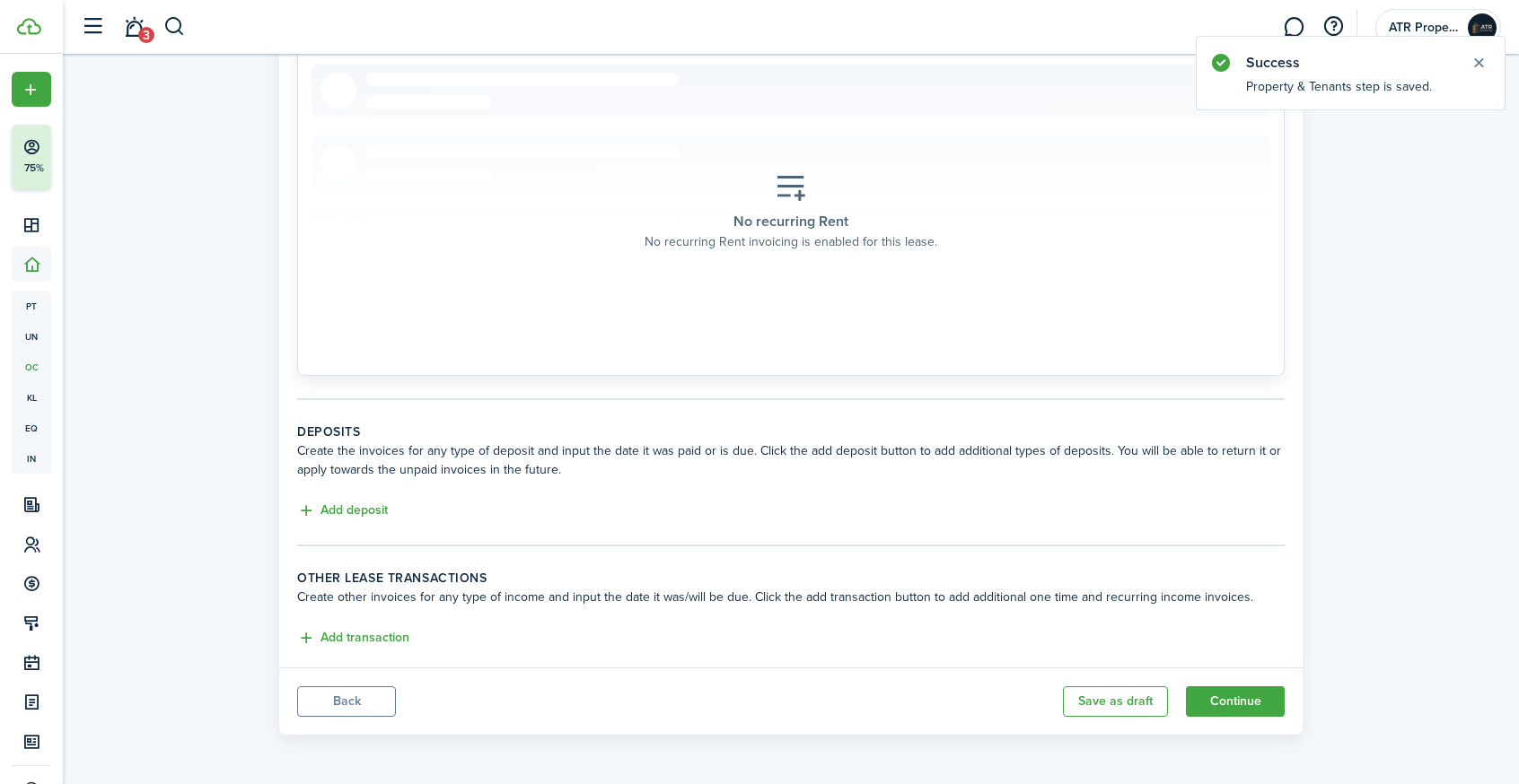
scroll to position [291, 0]
click at [376, 627] on lease-classic-other-transaction "Other lease transactions Create other invoices for any type of income and input…" at bounding box center [790, 608] width 987 height 80
click at [378, 633] on button "Add transaction" at bounding box center [352, 638] width 112 height 20
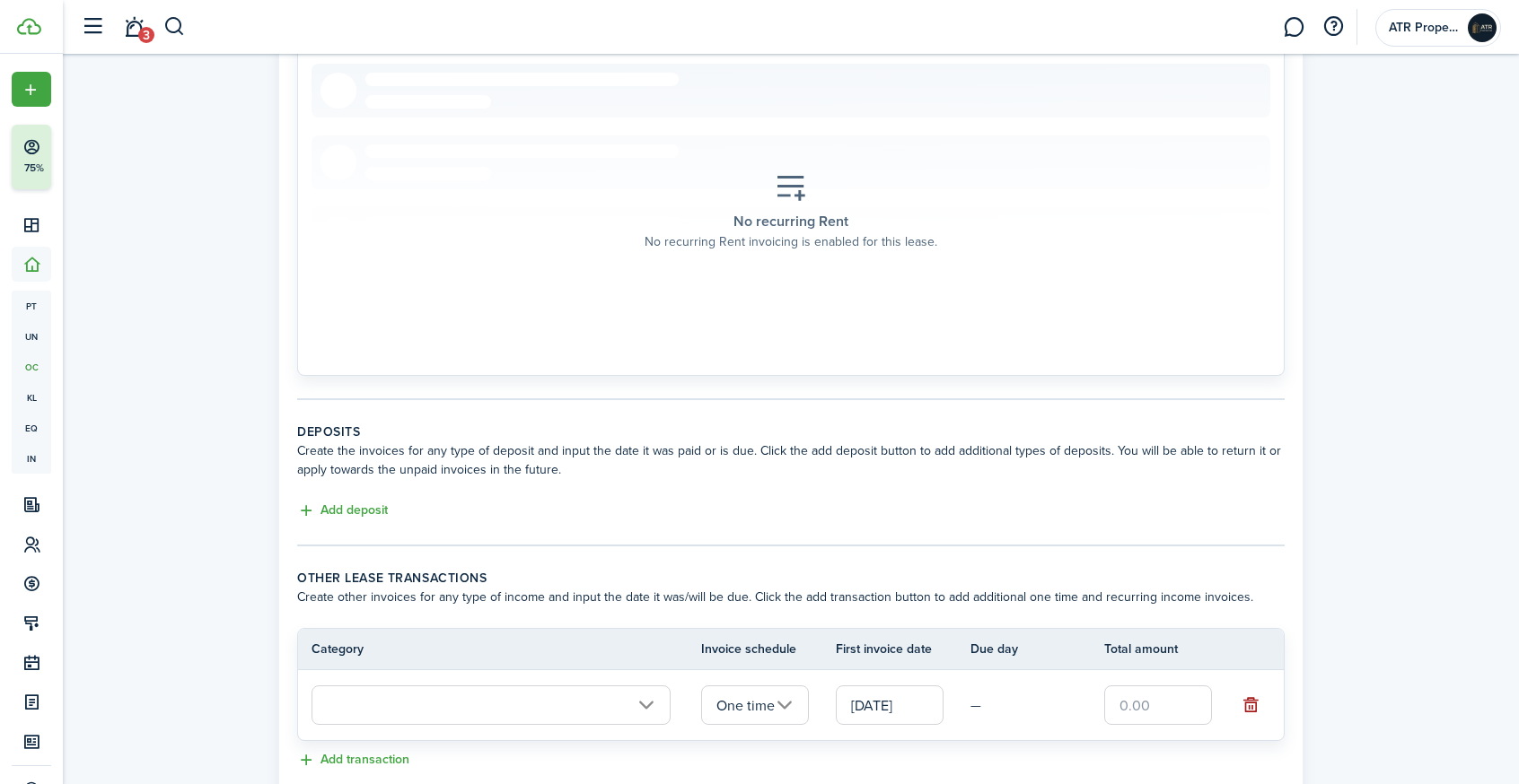
click at [1244, 702] on button "button" at bounding box center [1251, 704] width 25 height 25
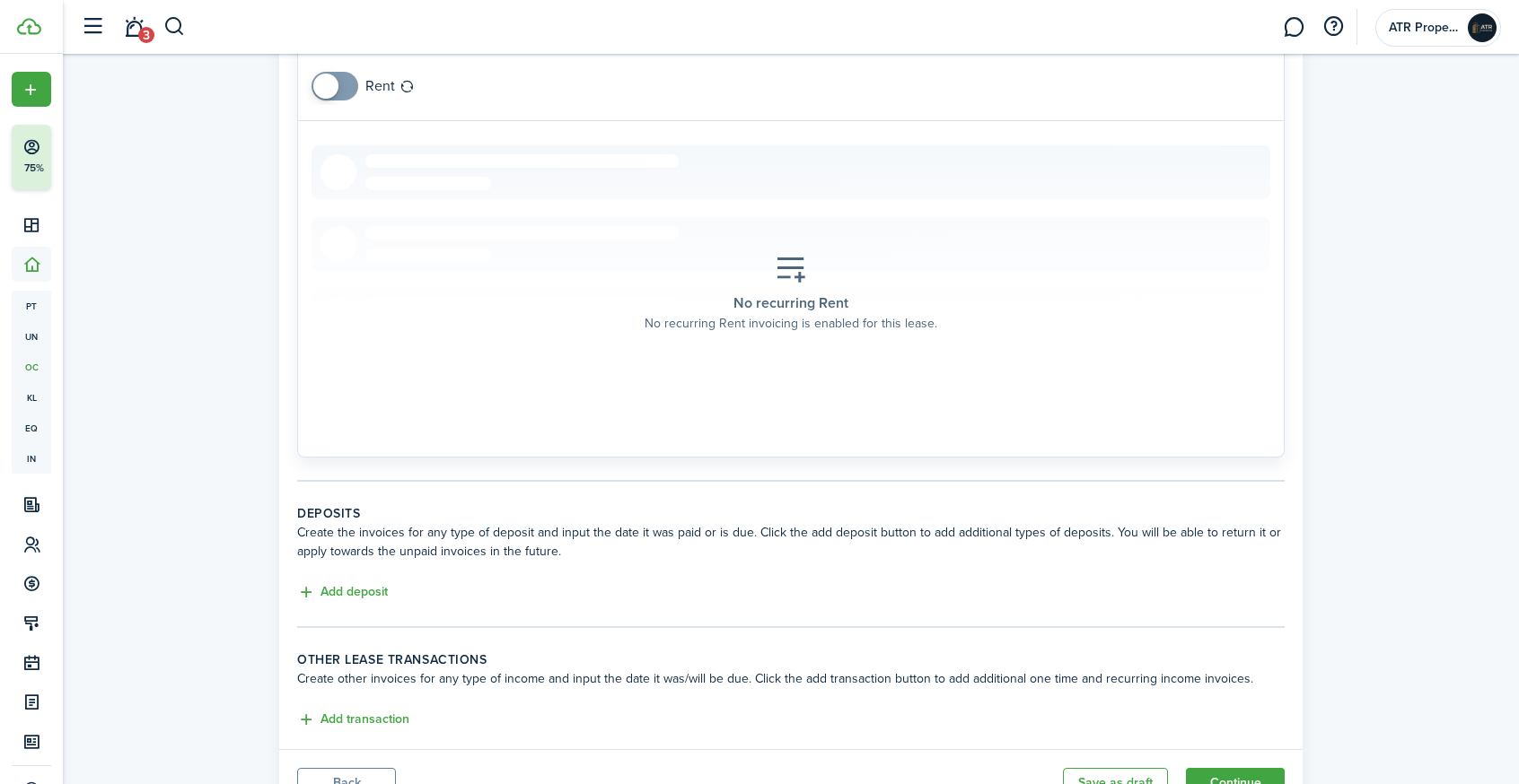
scroll to position [143, 0]
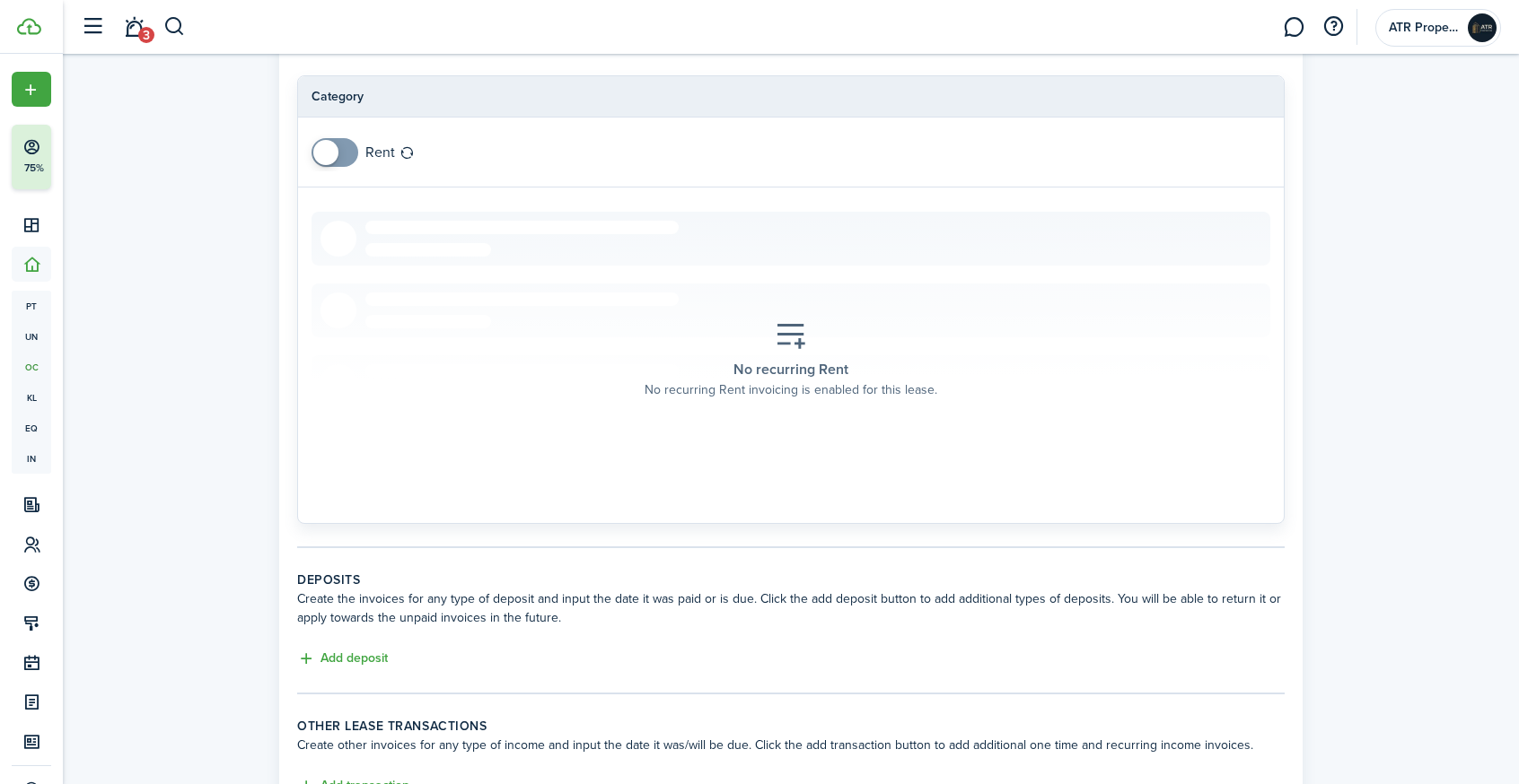
click at [366, 148] on input "checkbox" at bounding box center [353, 152] width 83 height 29
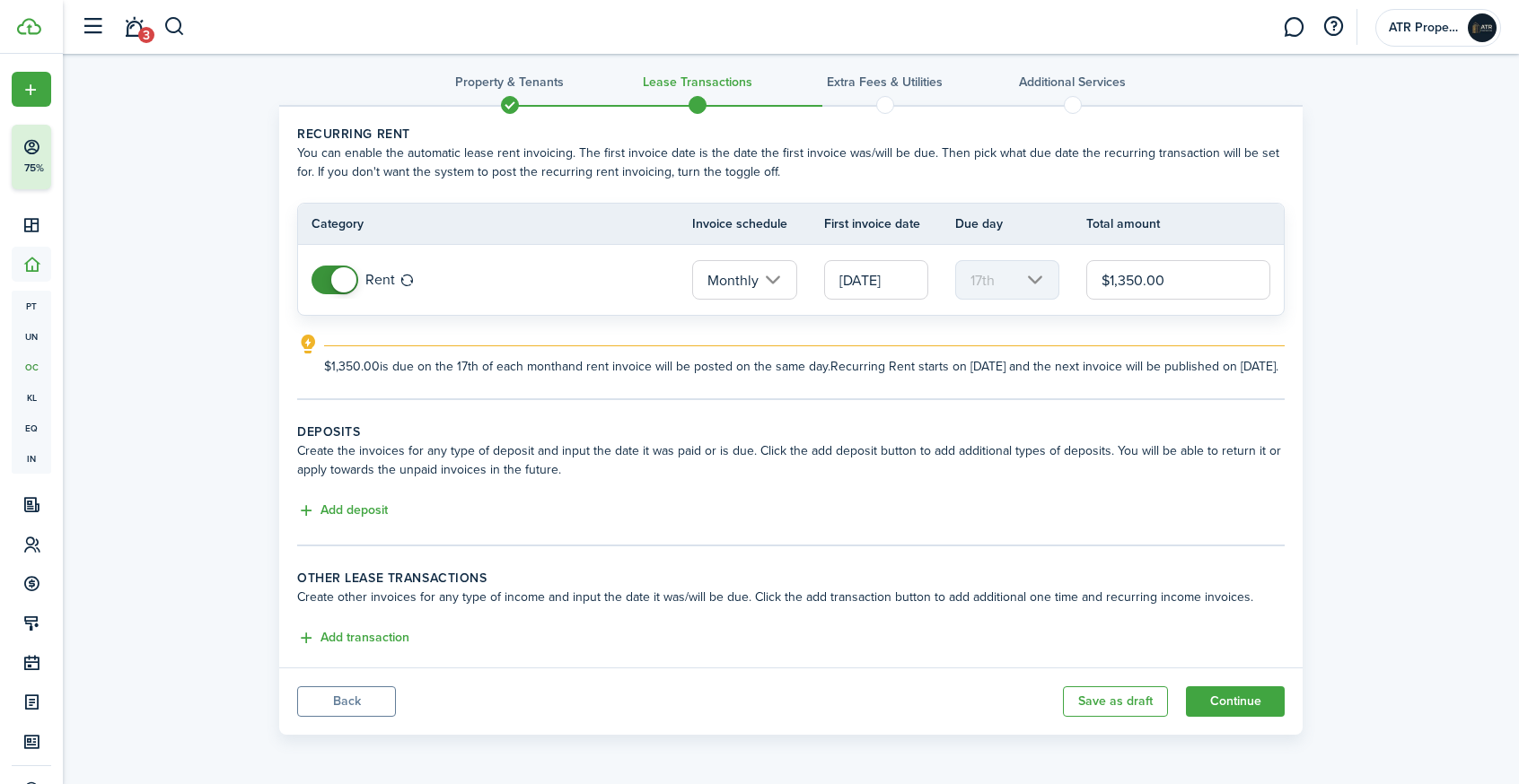
click at [359, 150] on wizard-step-header-description "You can enable the automatic lease rent invoicing. The first invoice date is th…" at bounding box center [790, 162] width 987 height 38
click at [1176, 260] on input "$1,350.00" at bounding box center [1178, 279] width 184 height 40
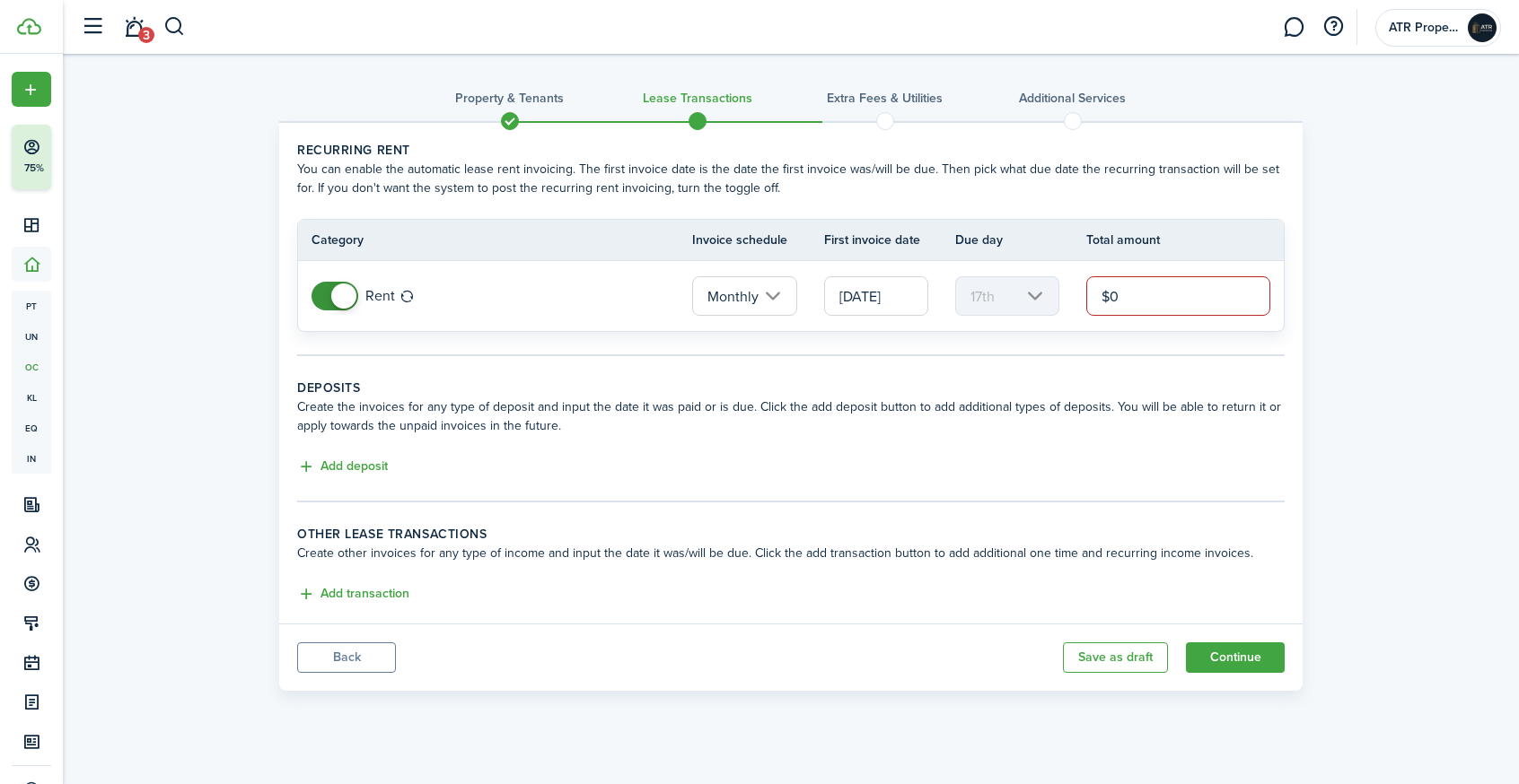
click at [1125, 328] on tr "Rent Monthly [DATE] 17th $0 Min value is 0.01, actual value is 0" at bounding box center [791, 296] width 986 height 70
type input "$0.00"
click at [980, 300] on mbsc-scroller "17th" at bounding box center [1007, 296] width 105 height 40
click at [1153, 320] on tr "Rent Monthly [DATE] 17th $0.00 Min value is 0.01, actual value is 0" at bounding box center [791, 296] width 986 height 70
click at [1047, 303] on mbsc-scroller "17th" at bounding box center [1007, 296] width 105 height 40
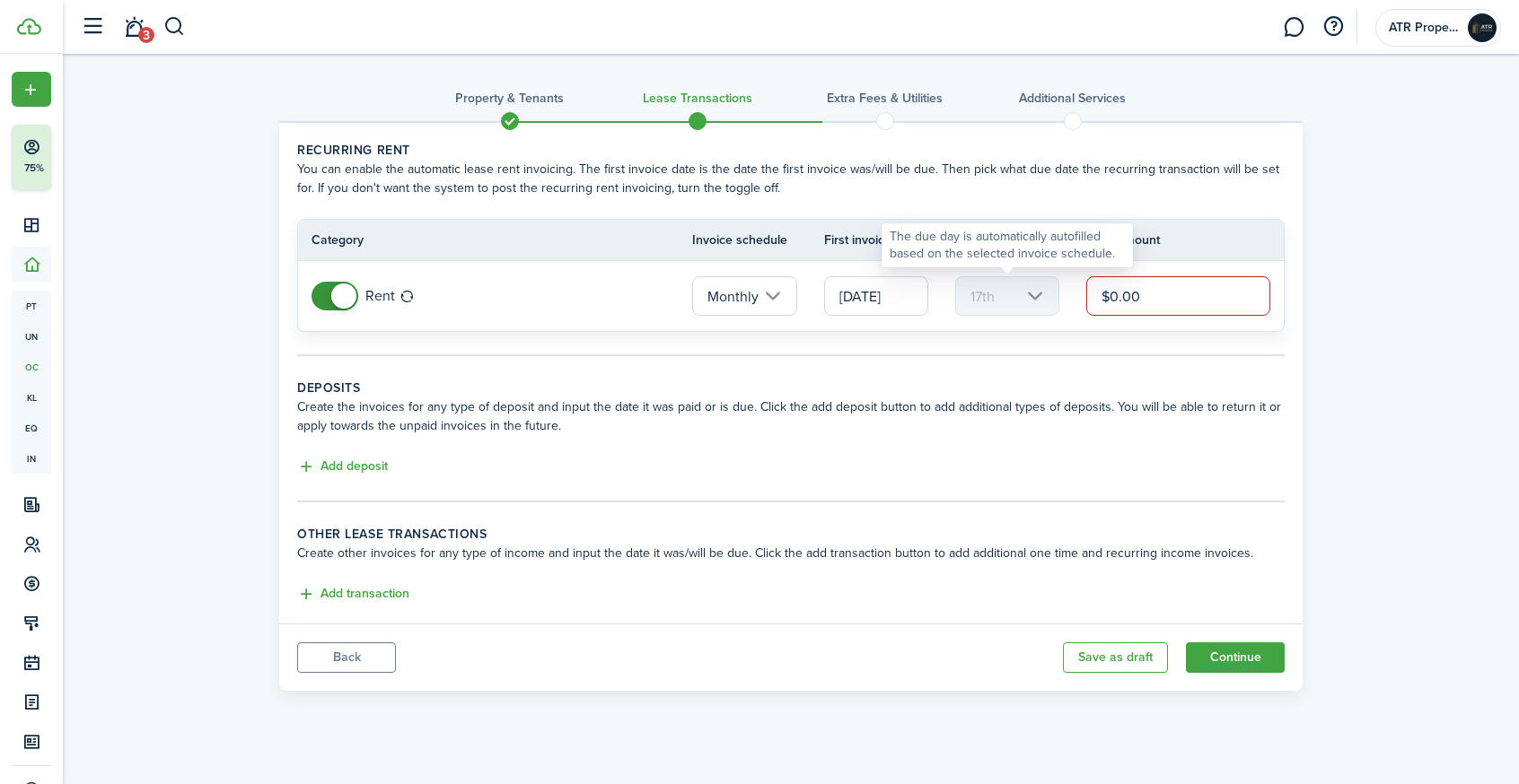
click at [1022, 300] on mbsc-scroller "17th" at bounding box center [1007, 296] width 105 height 40
click at [898, 289] on input "[DATE]" at bounding box center [876, 296] width 105 height 40
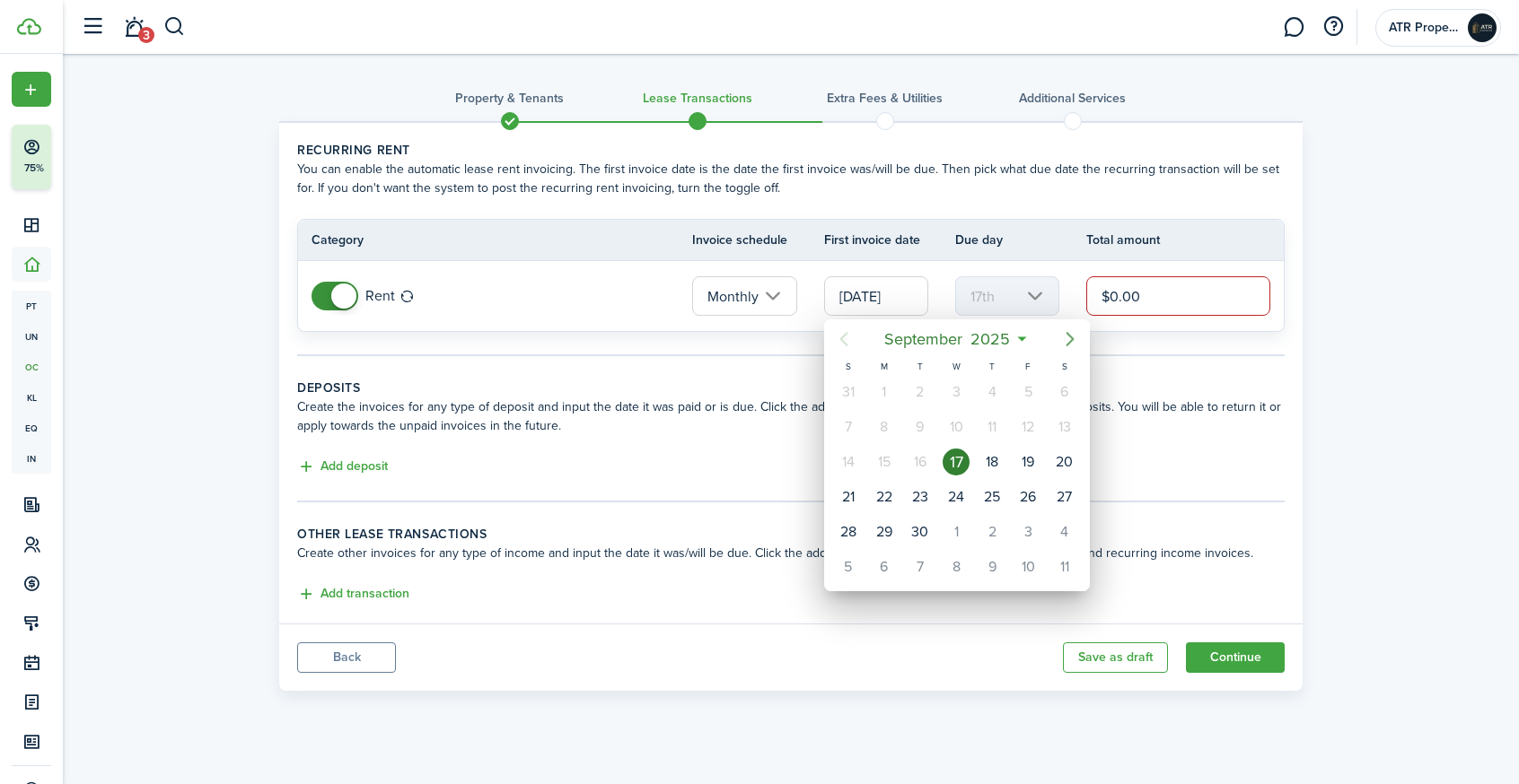
click at [1073, 335] on icon "Next page" at bounding box center [1069, 338] width 21 height 21
click at [959, 386] on div "1" at bounding box center [956, 392] width 27 height 27
type input "[DATE]"
type input "1st"
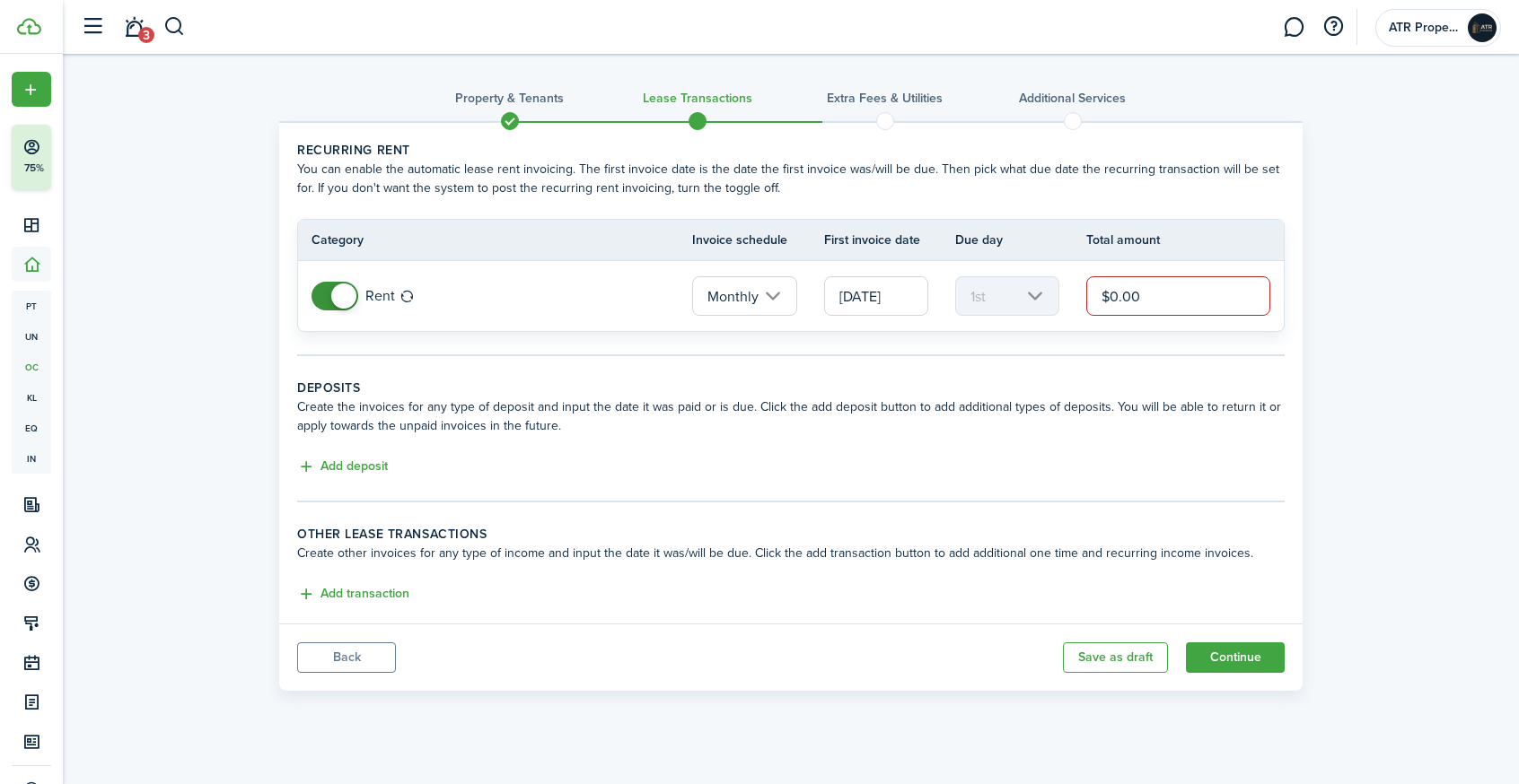
click at [1090, 398] on wizard-step-header-description "Create the invoices for any type of deposit and input the date it was paid or i…" at bounding box center [790, 416] width 987 height 38
click at [1243, 649] on button "Continue" at bounding box center [1235, 657] width 99 height 31
click at [1241, 661] on button "Continue" at bounding box center [1235, 657] width 99 height 31
click at [1205, 292] on input "$0.00" at bounding box center [1178, 296] width 184 height 40
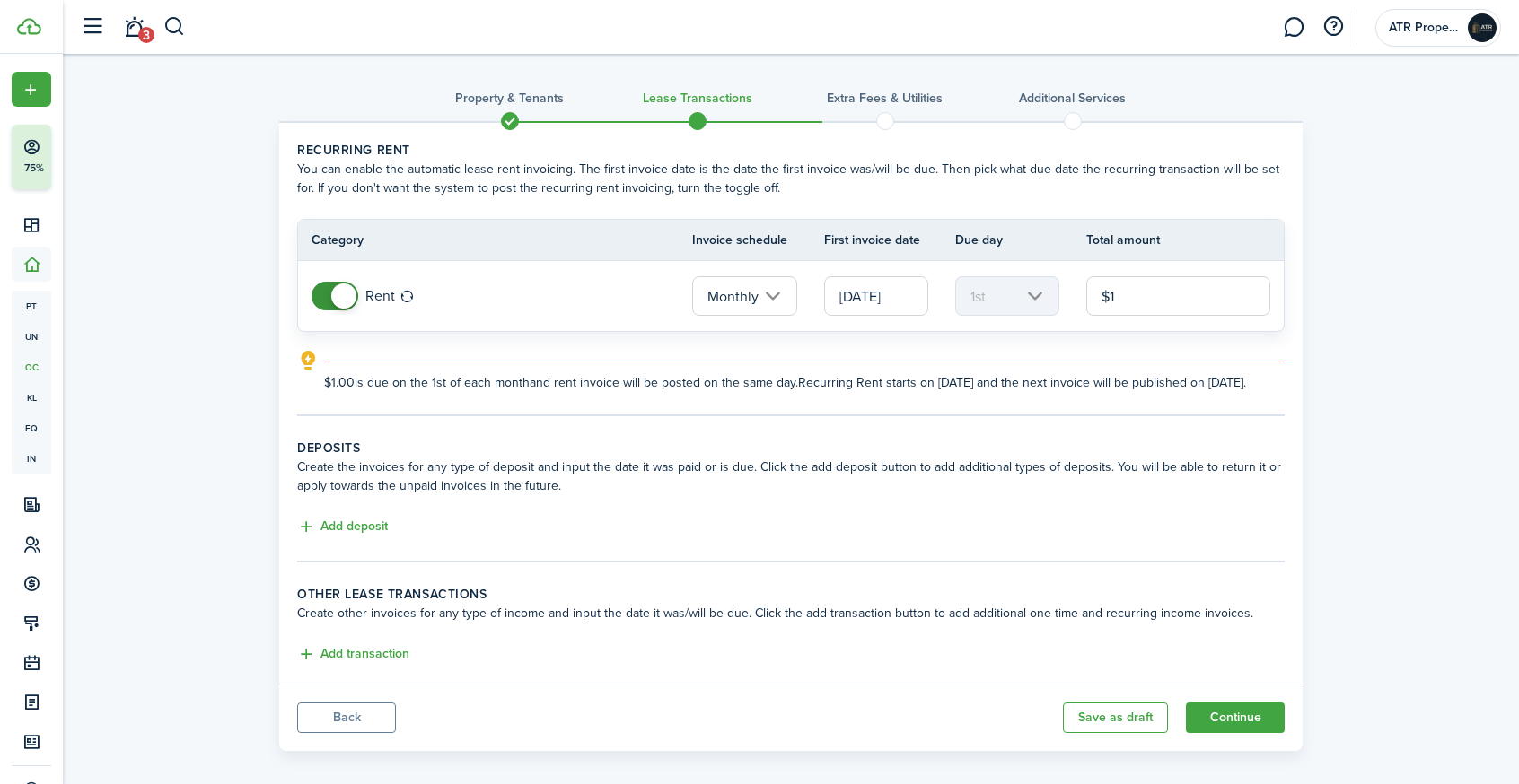
type input "$1.00"
click at [1253, 458] on wizard-step-header-title "Deposits" at bounding box center [790, 448] width 987 height 18
click at [1239, 733] on button "Continue" at bounding box center [1235, 717] width 99 height 31
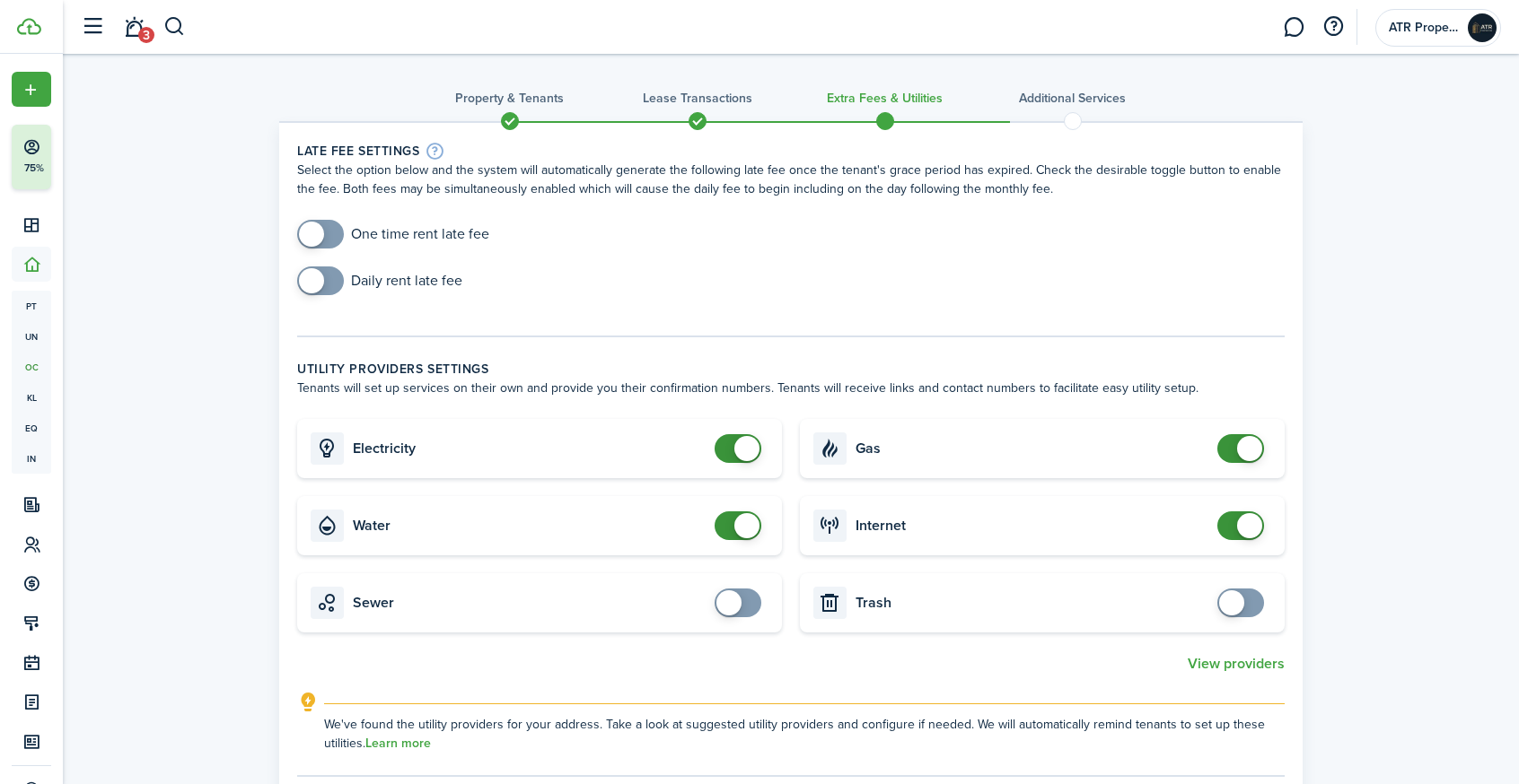
checkbox input "false"
click at [1239, 444] on span at bounding box center [1249, 448] width 25 height 25
checkbox input "false"
click at [750, 440] on span at bounding box center [747, 448] width 25 height 25
checkbox input "false"
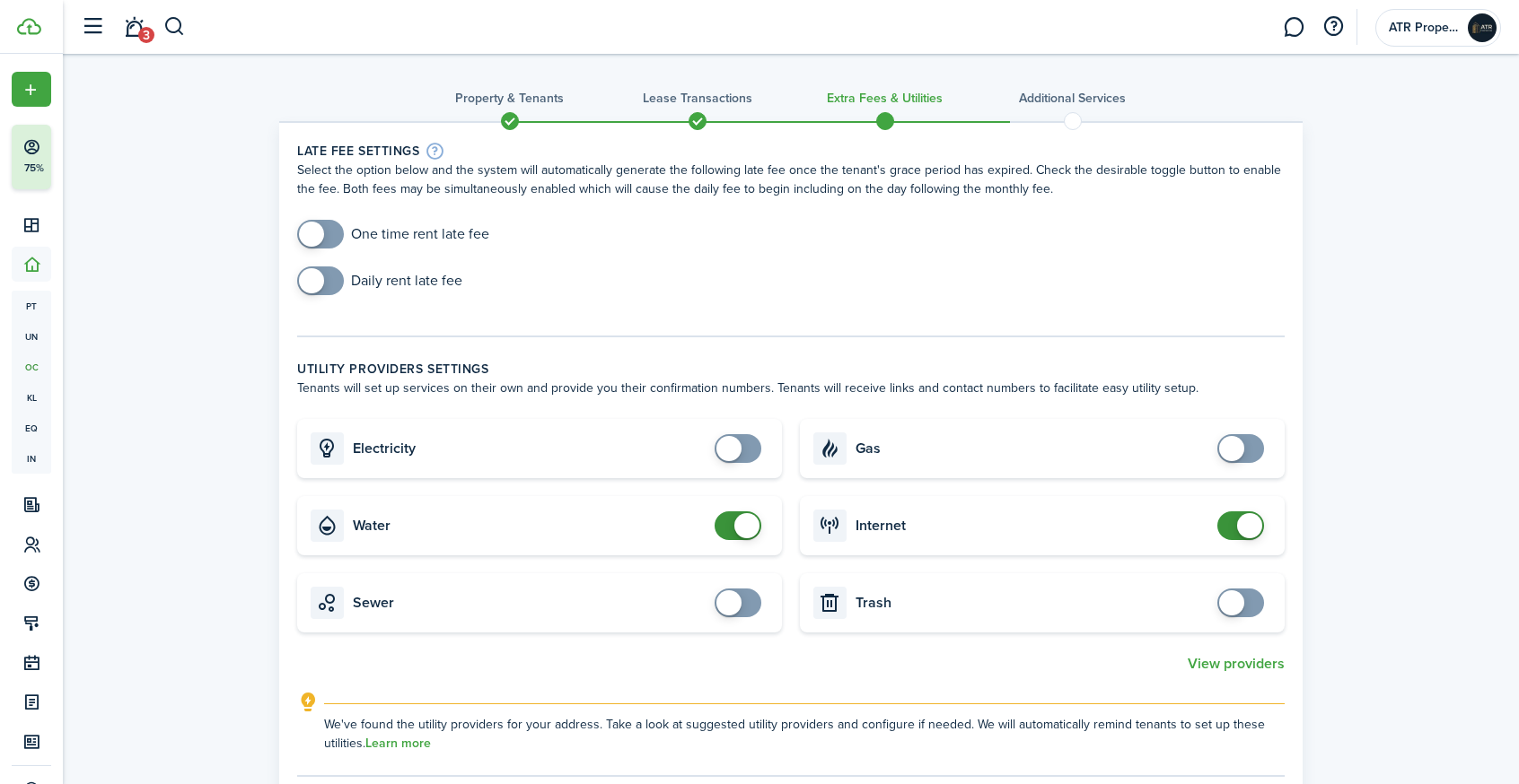
click at [740, 527] on span at bounding box center [747, 525] width 25 height 25
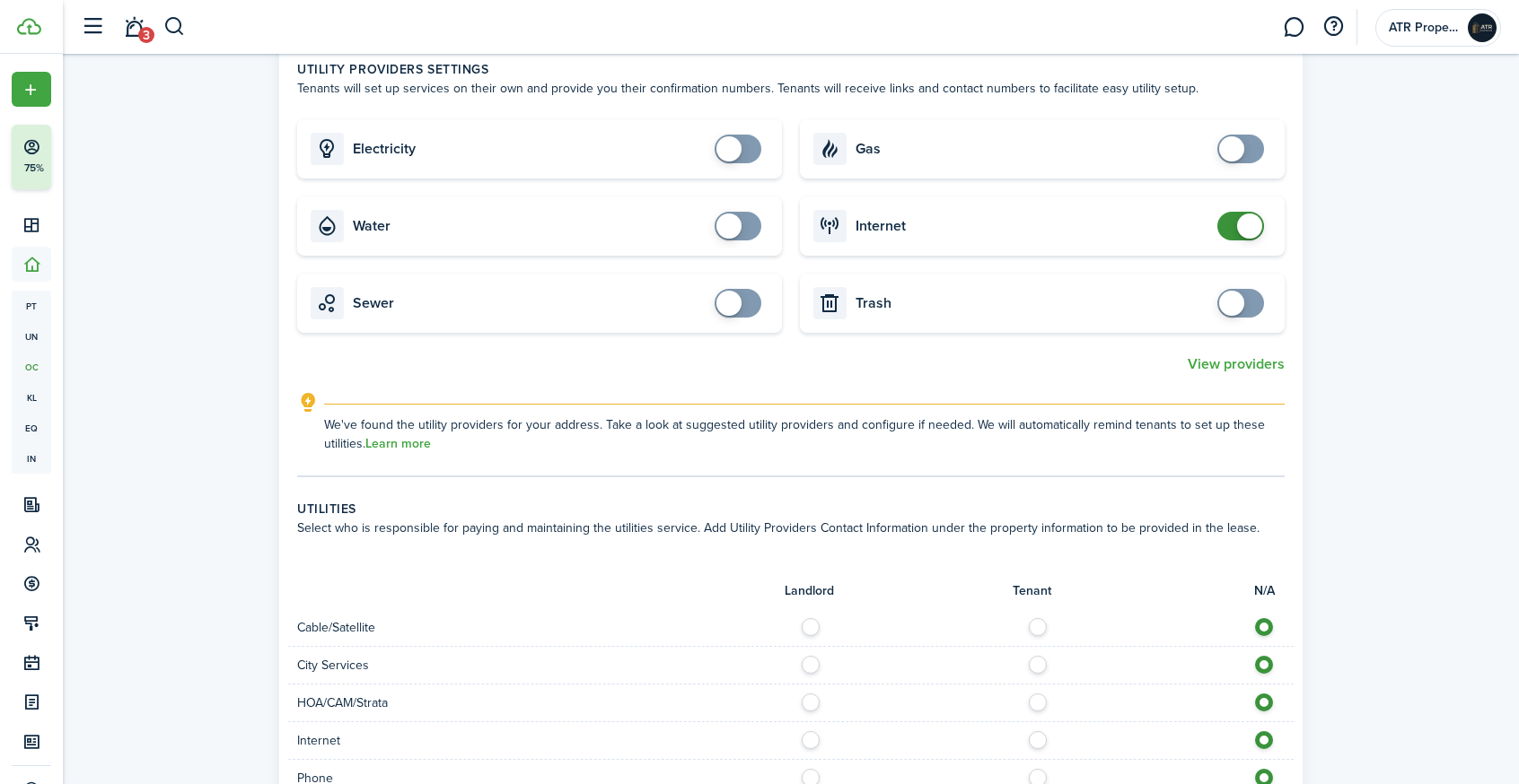
scroll to position [322, 0]
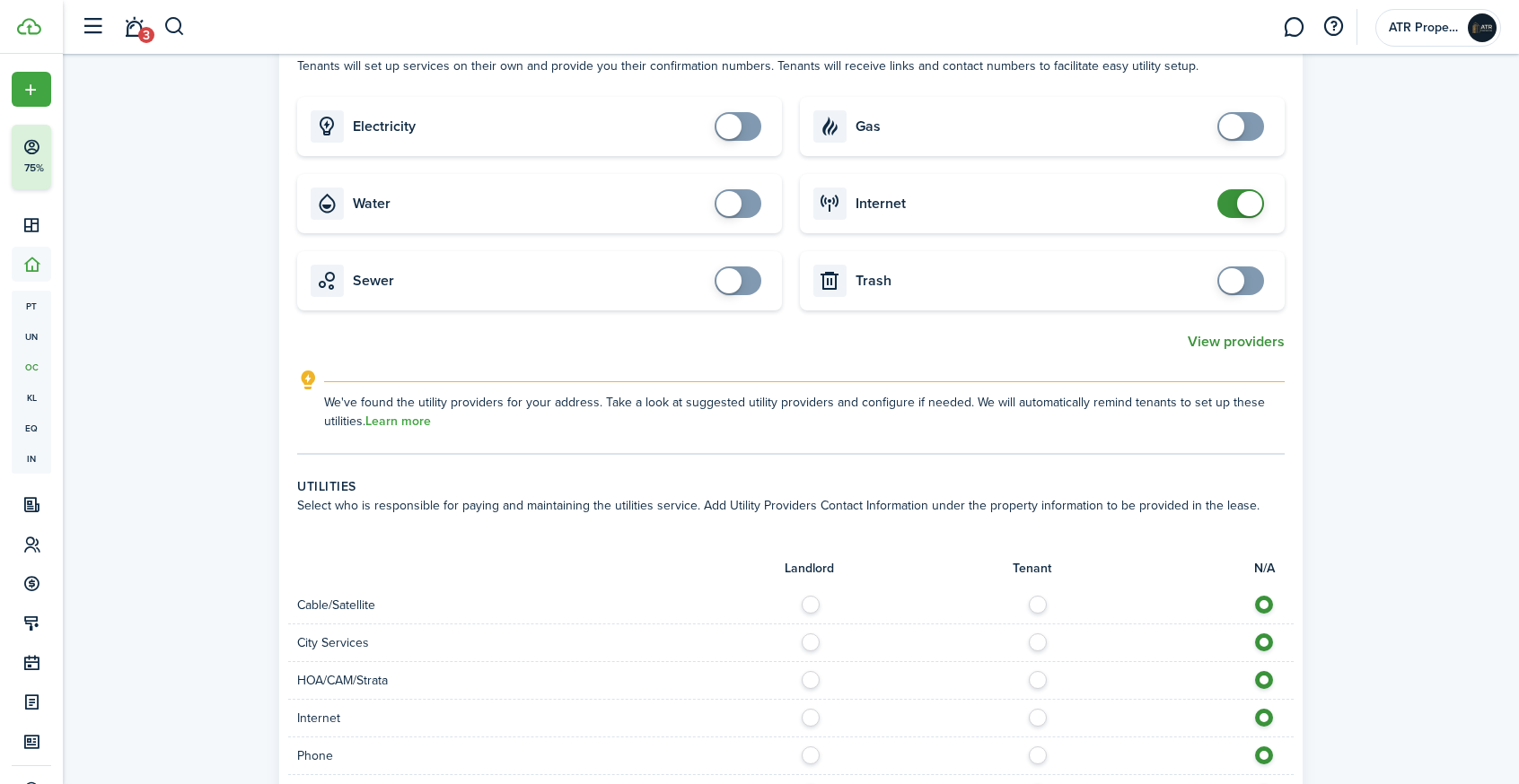
click at [1245, 338] on button "View providers" at bounding box center [1236, 341] width 97 height 16
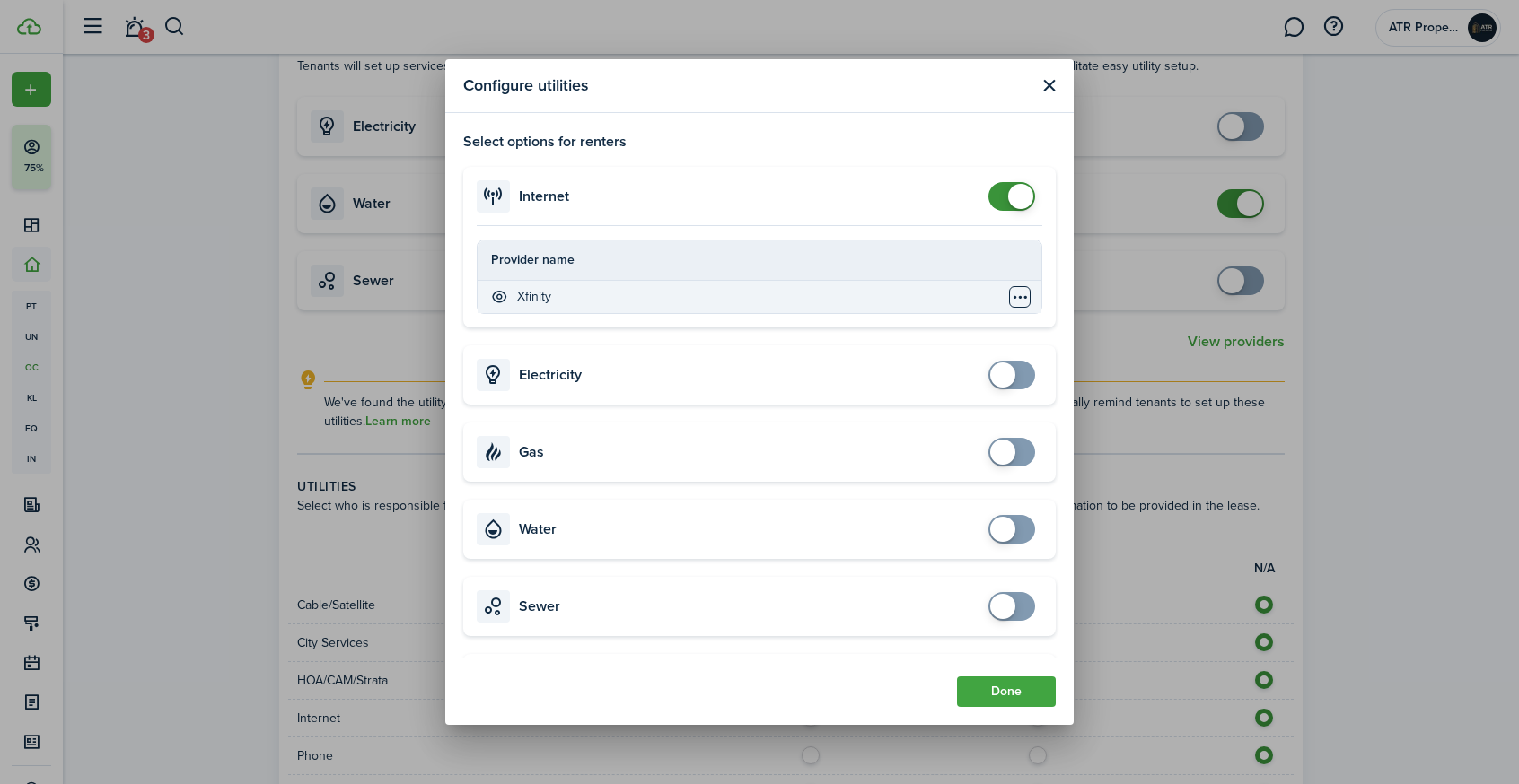
click at [1018, 295] on table-menu-btn-icon "Open menu" at bounding box center [1019, 297] width 21 height 21
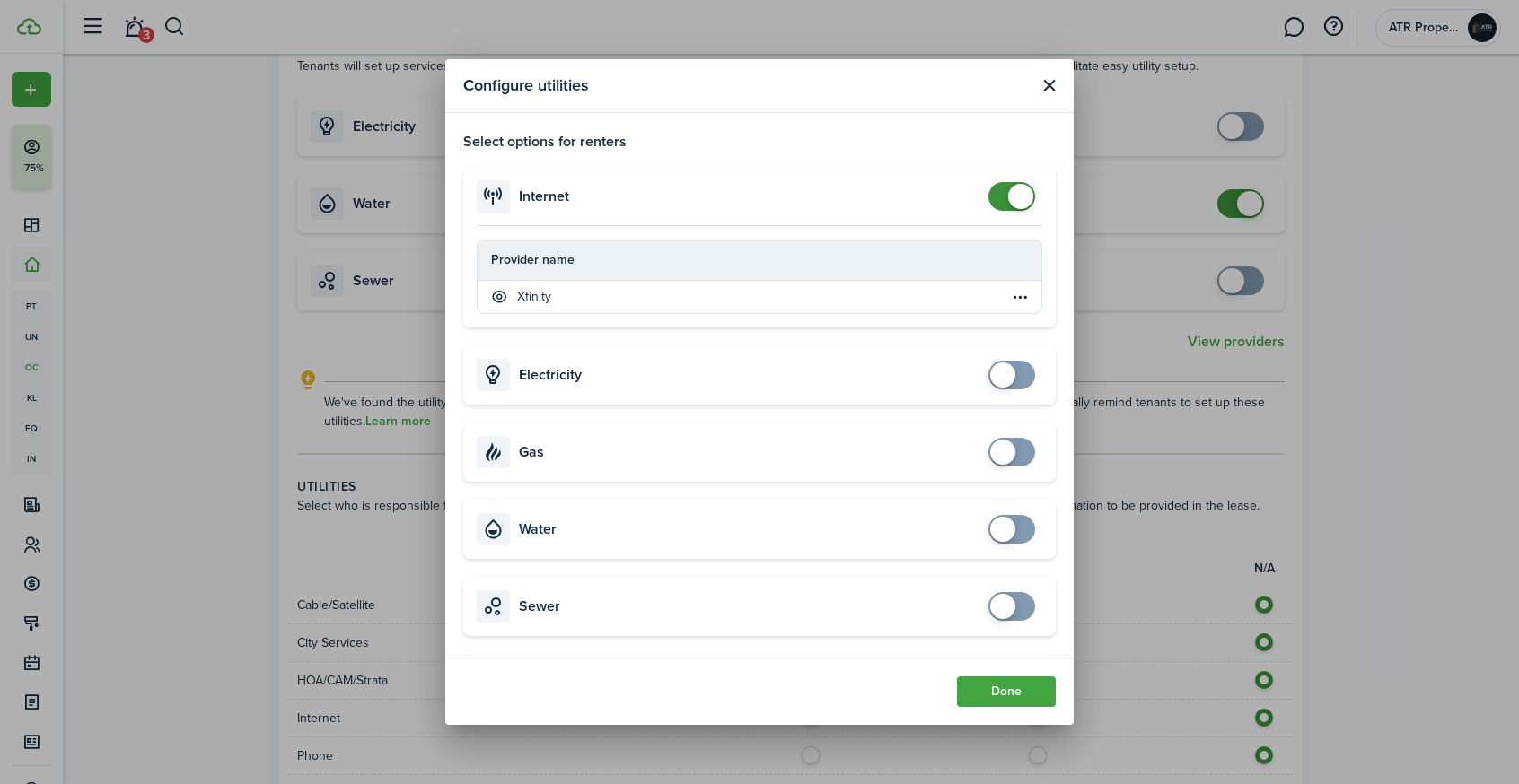
click at [1044, 89] on button "Close modal" at bounding box center [1049, 86] width 22 height 22
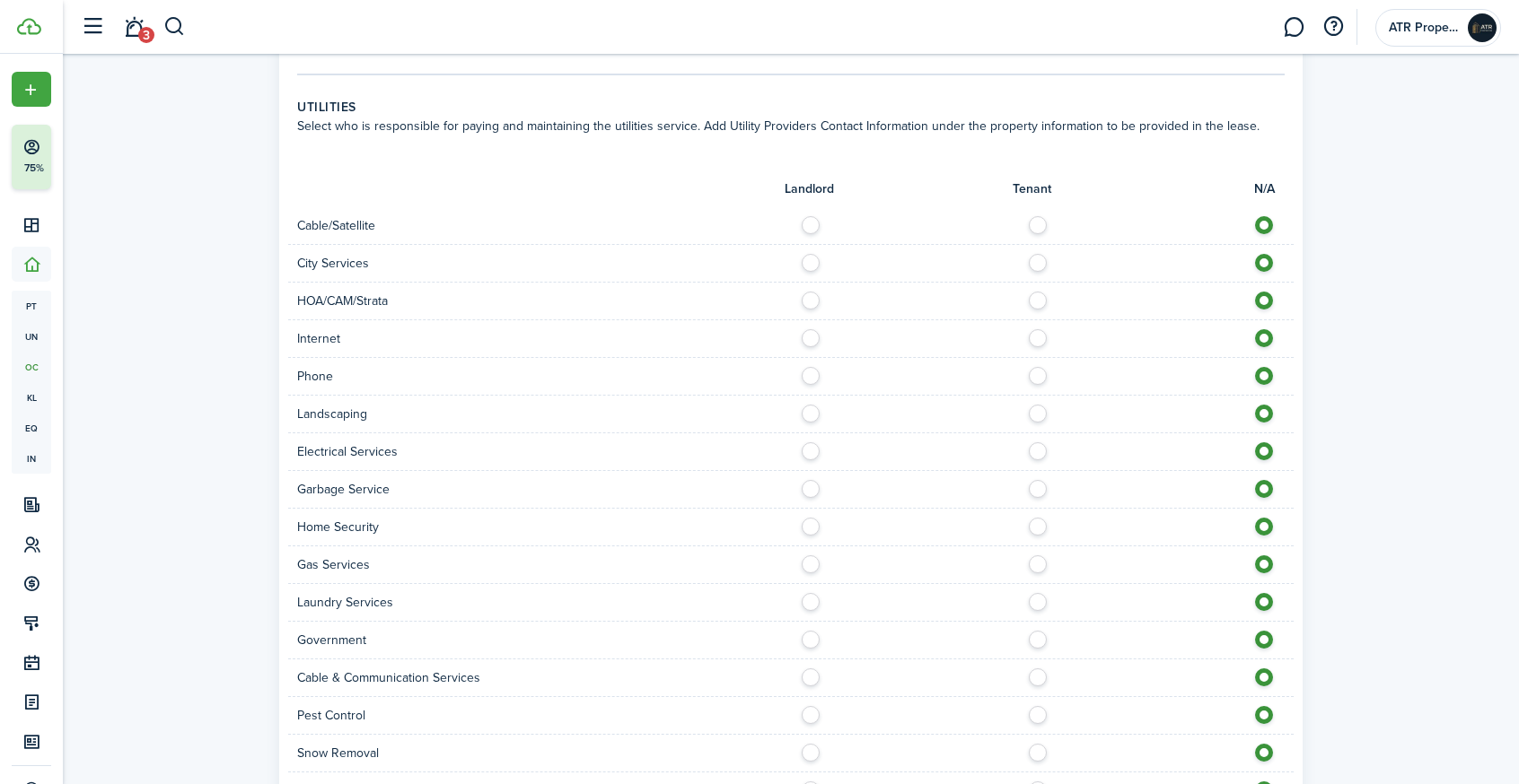
scroll to position [749, 0]
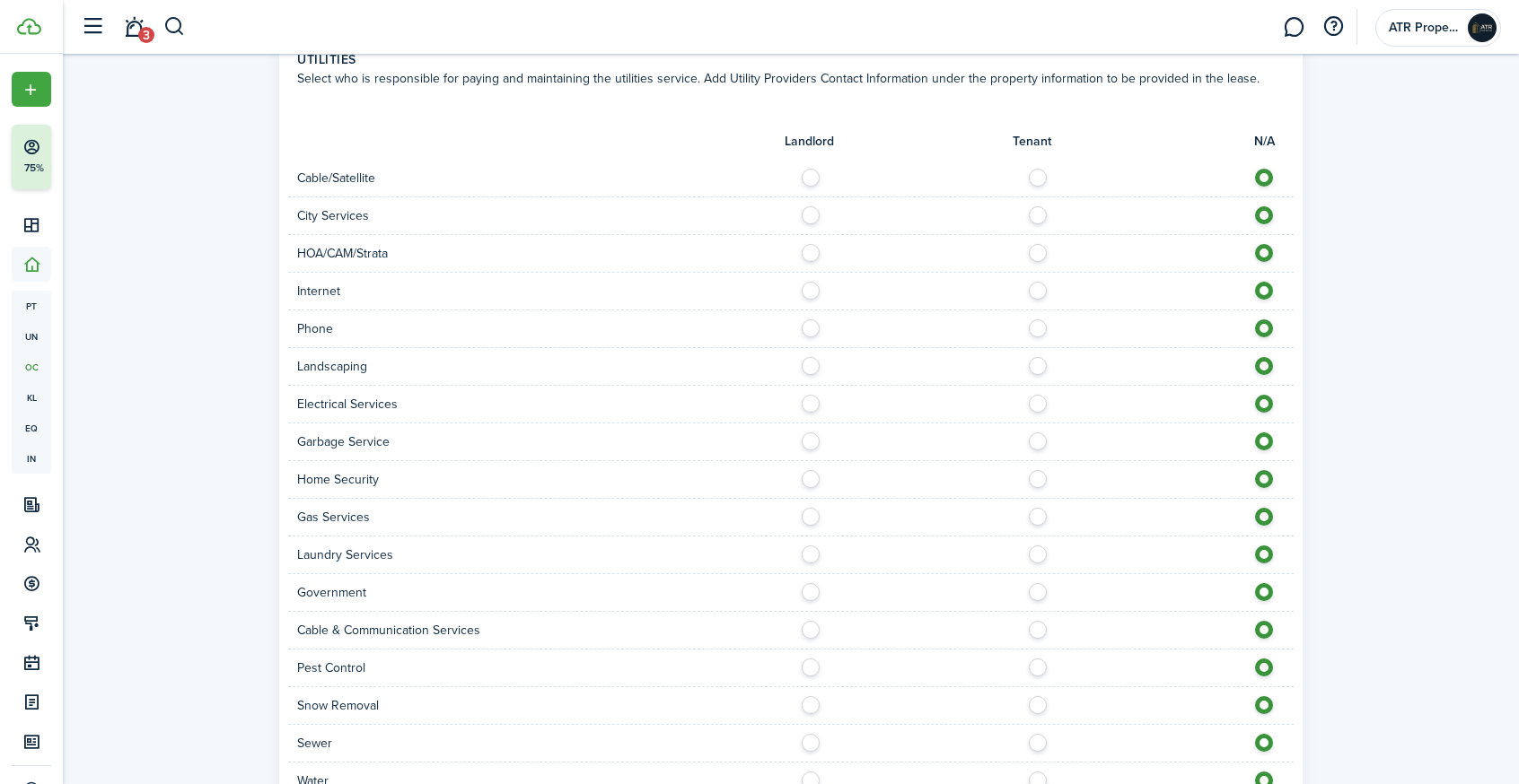
click at [1035, 178] on label at bounding box center [1043, 173] width 31 height 9
radio input "true"
click at [1037, 288] on label at bounding box center [1043, 287] width 31 height 9
radio input "true"
click at [1036, 328] on label at bounding box center [1043, 324] width 31 height 9
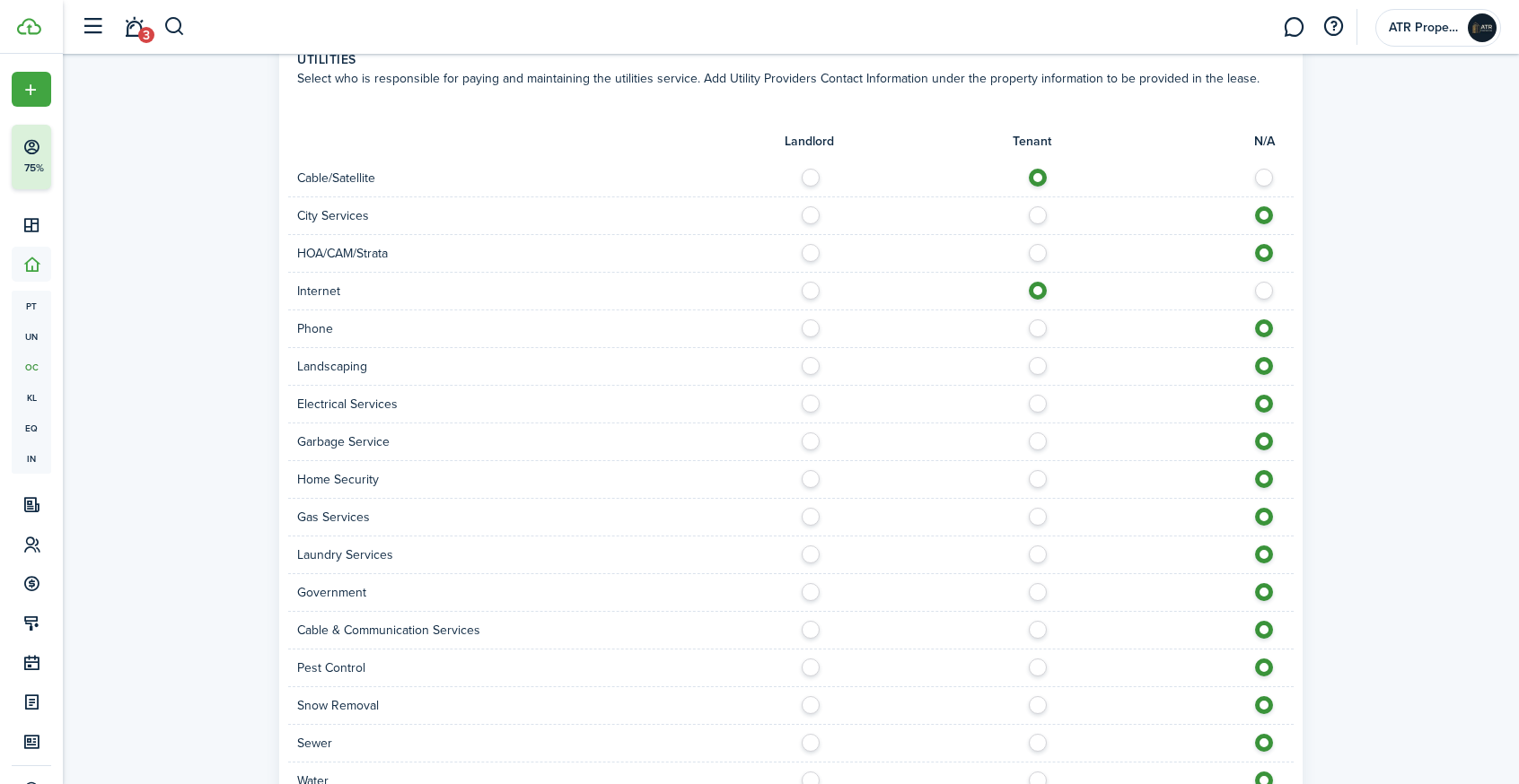
radio input "true"
click at [808, 441] on label at bounding box center [816, 437] width 31 height 9
radio input "true"
click at [809, 404] on label at bounding box center [816, 399] width 31 height 9
radio input "true"
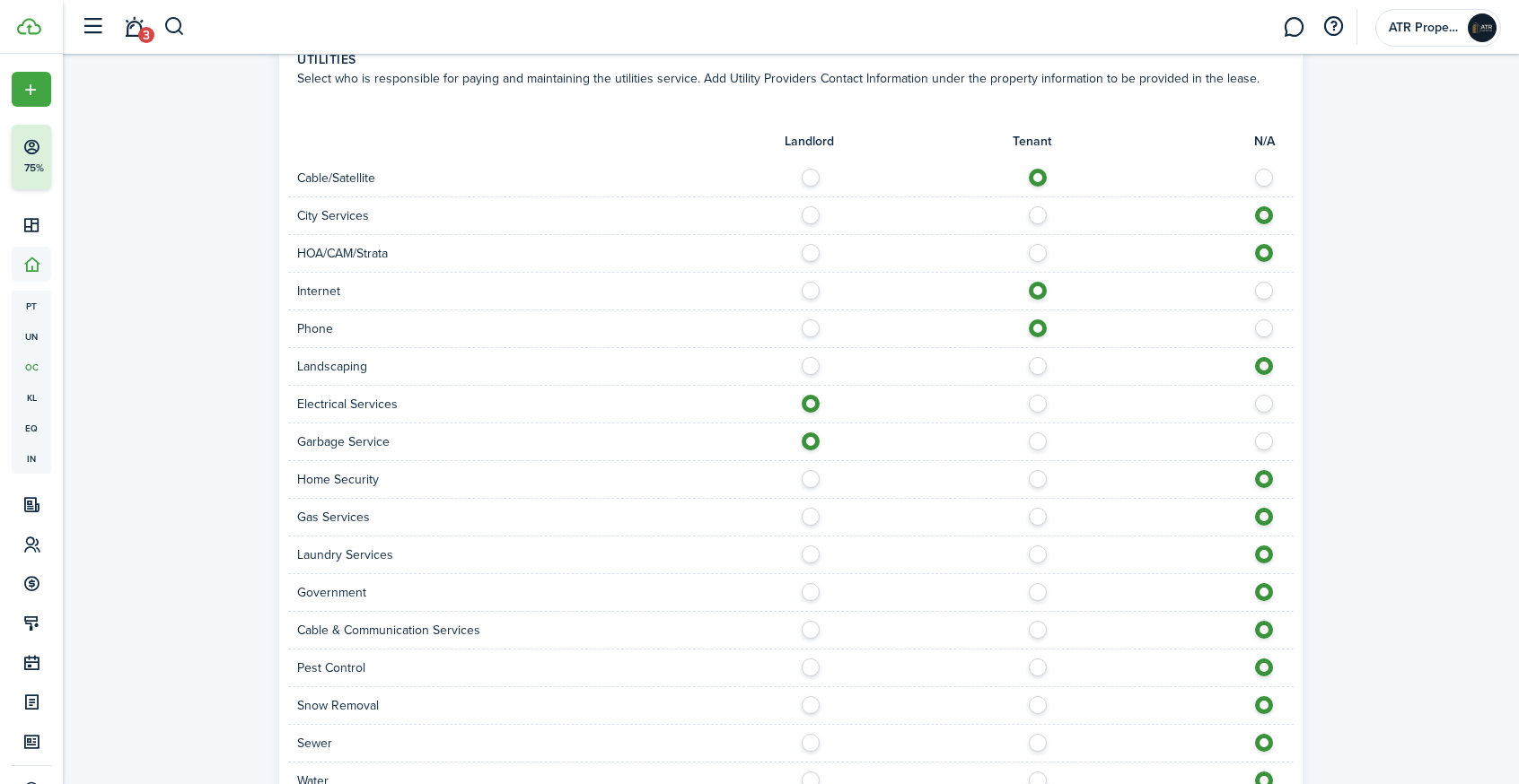
click at [808, 517] on label at bounding box center [816, 512] width 31 height 9
radio input "true"
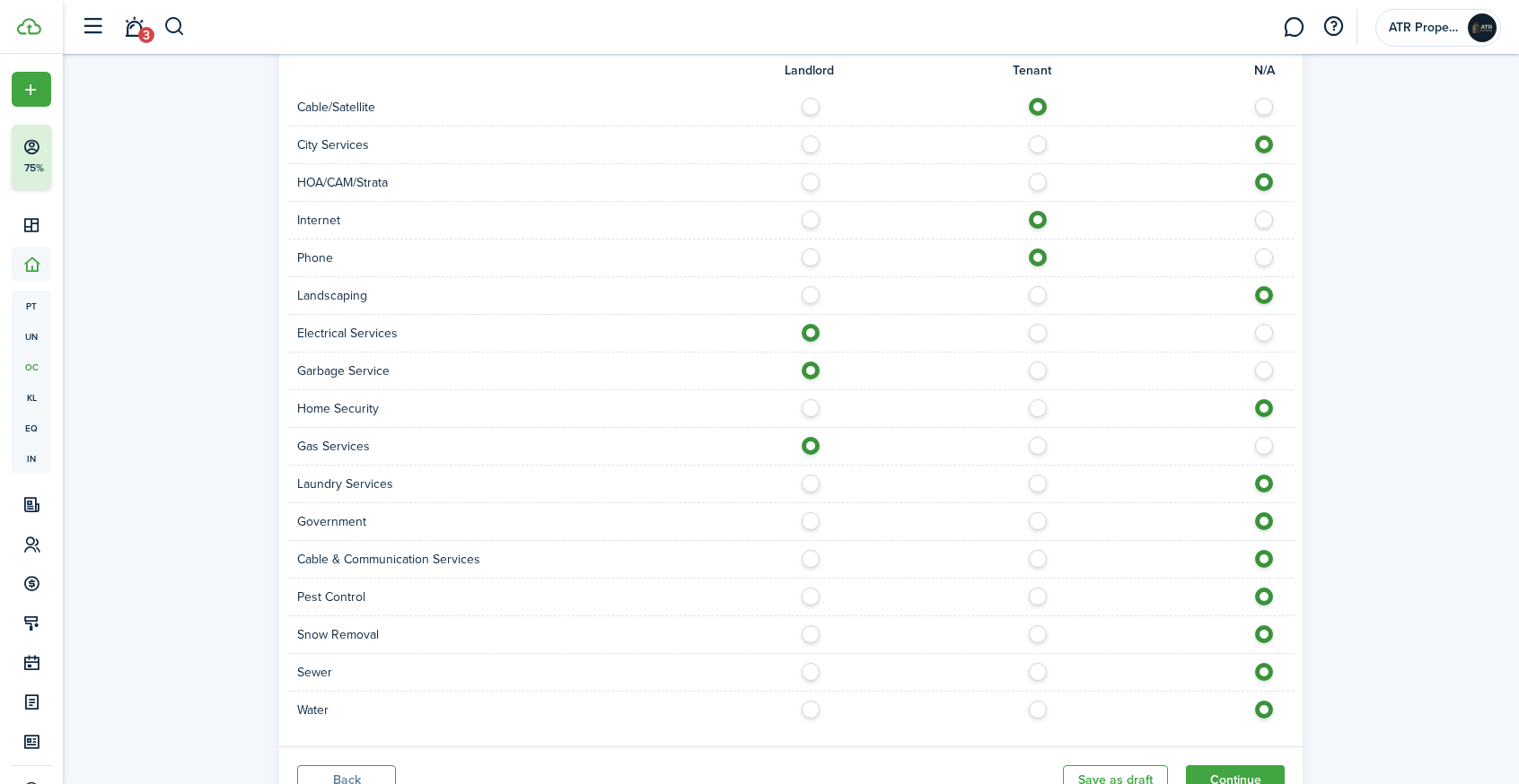
click at [812, 484] on label at bounding box center [816, 479] width 31 height 9
radio input "true"
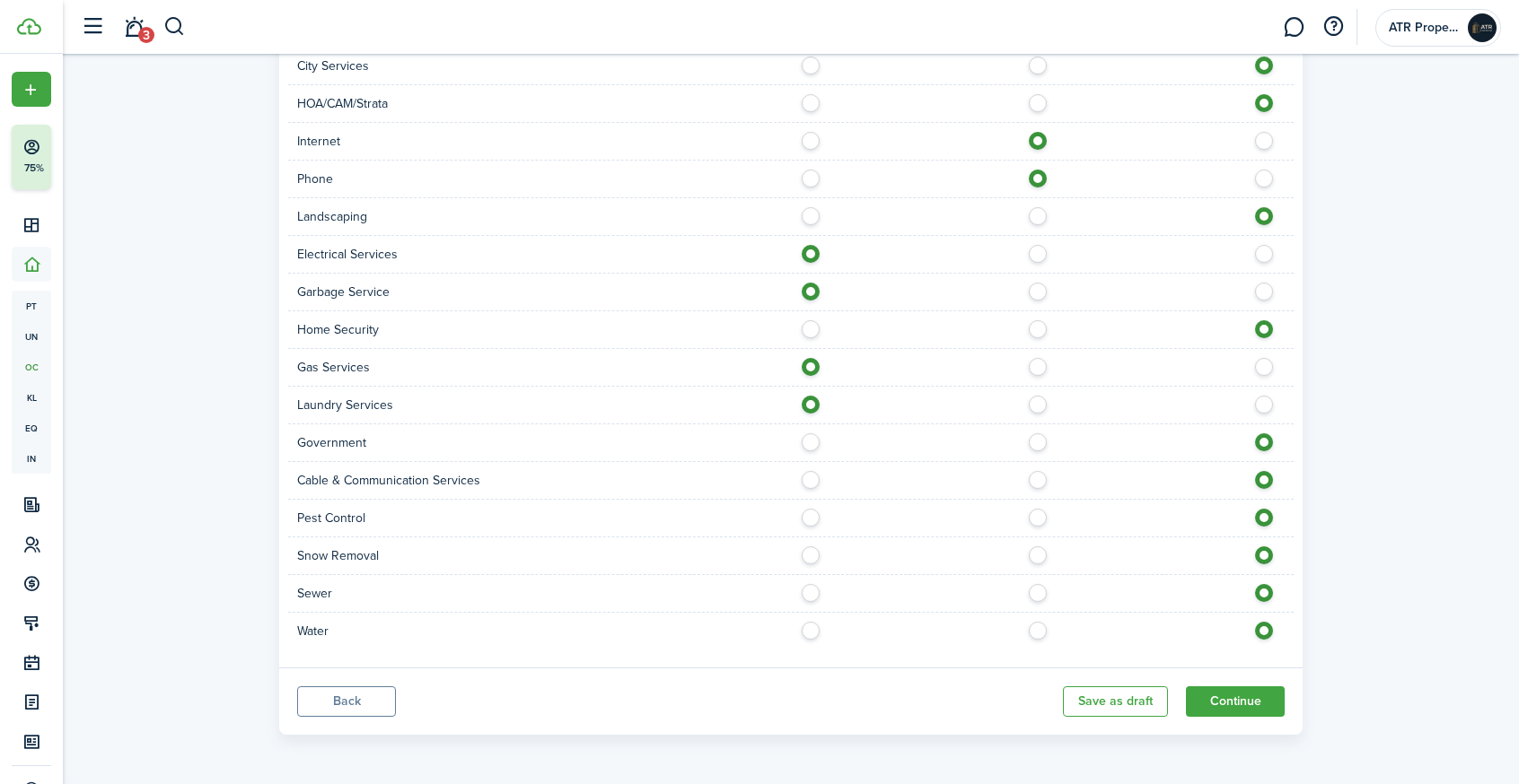
scroll to position [899, 0]
click at [807, 518] on label at bounding box center [816, 513] width 31 height 9
radio input "true"
click at [807, 556] on label at bounding box center [816, 551] width 31 height 9
radio input "true"
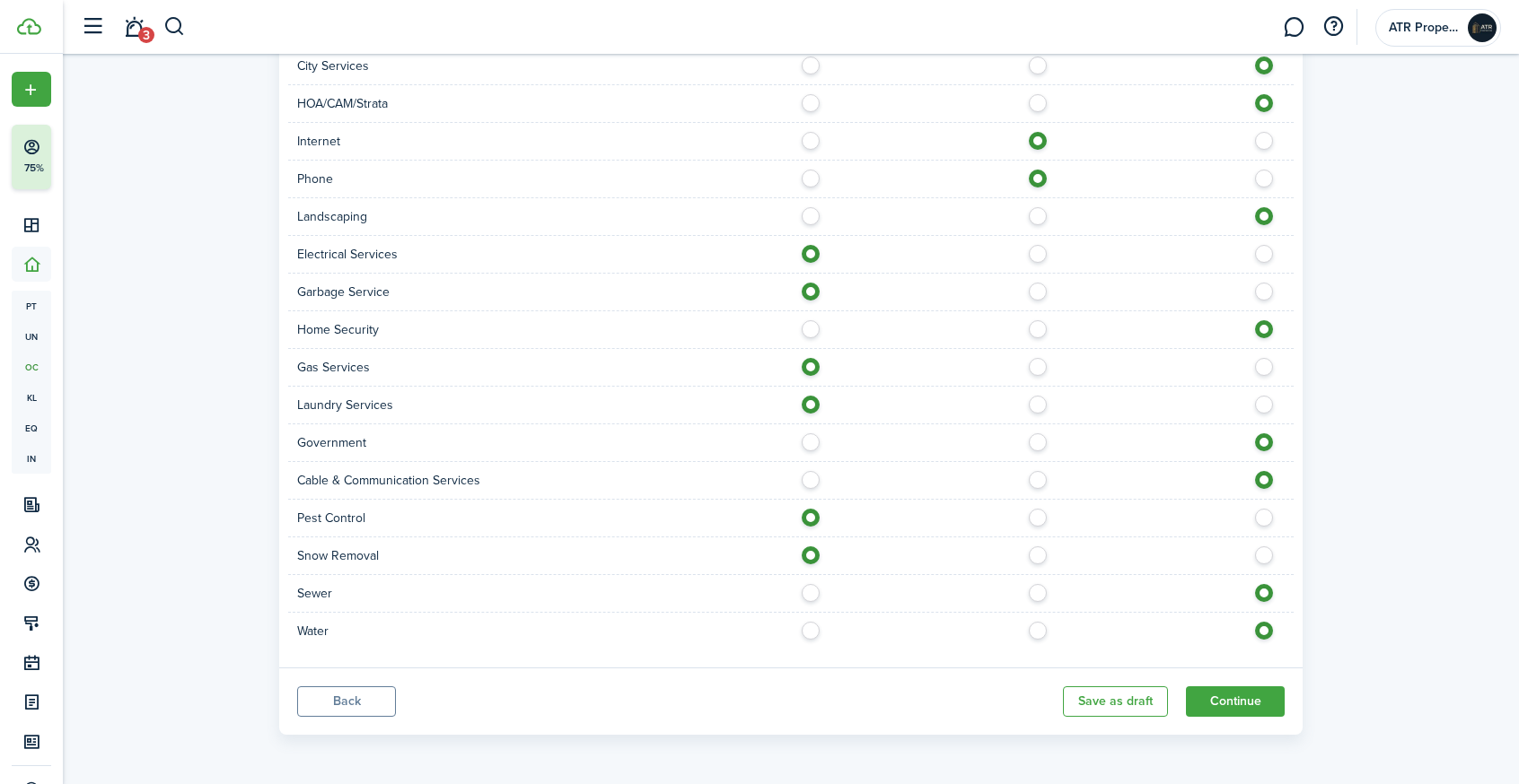
click at [809, 593] on label at bounding box center [816, 589] width 31 height 9
radio input "true"
click at [812, 625] on label at bounding box center [816, 627] width 31 height 9
radio input "true"
click at [1233, 706] on button "Continue" at bounding box center [1235, 701] width 99 height 31
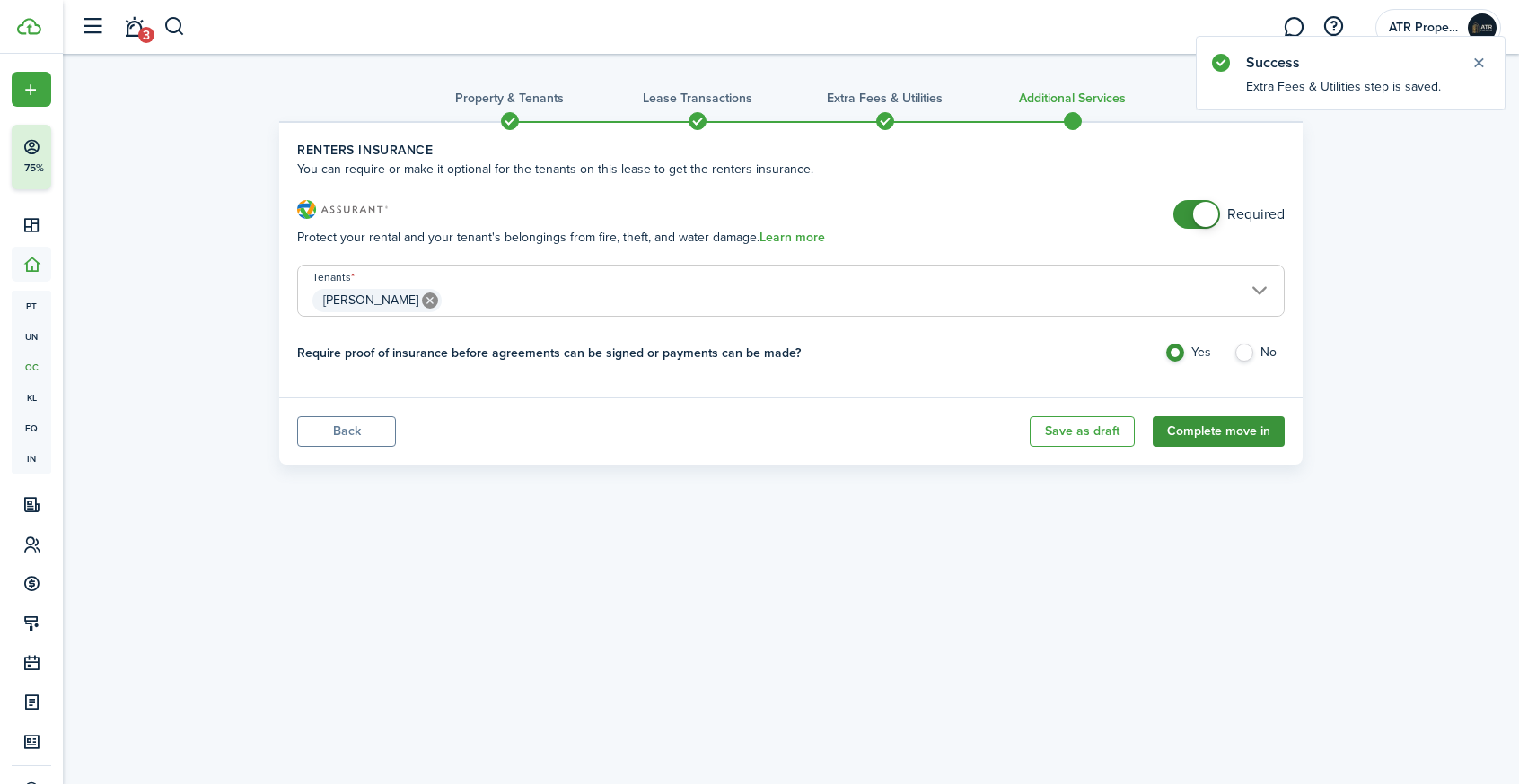
click at [1255, 436] on button "Complete move in" at bounding box center [1218, 431] width 132 height 31
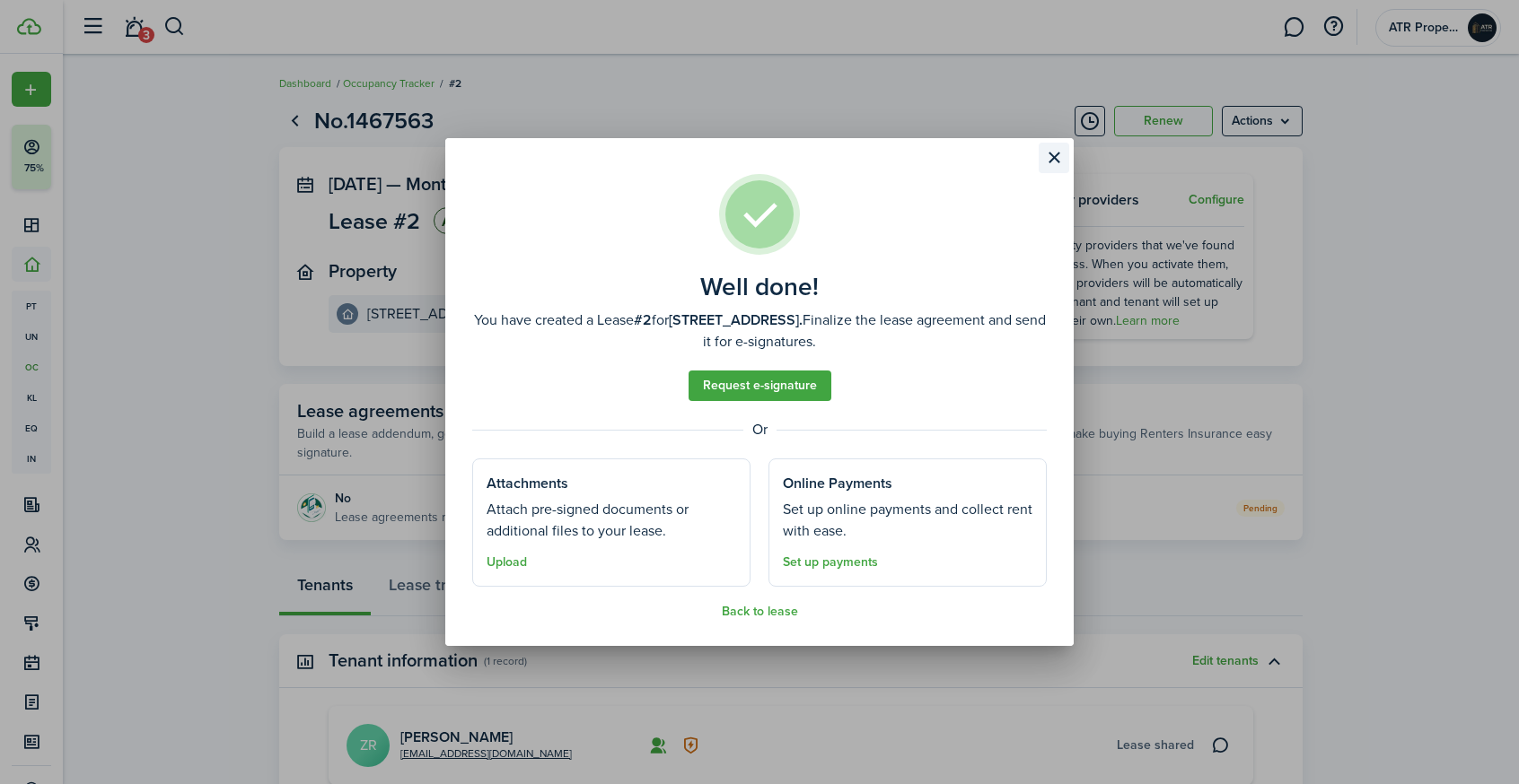
click at [1055, 155] on button "Close modal" at bounding box center [1054, 157] width 31 height 31
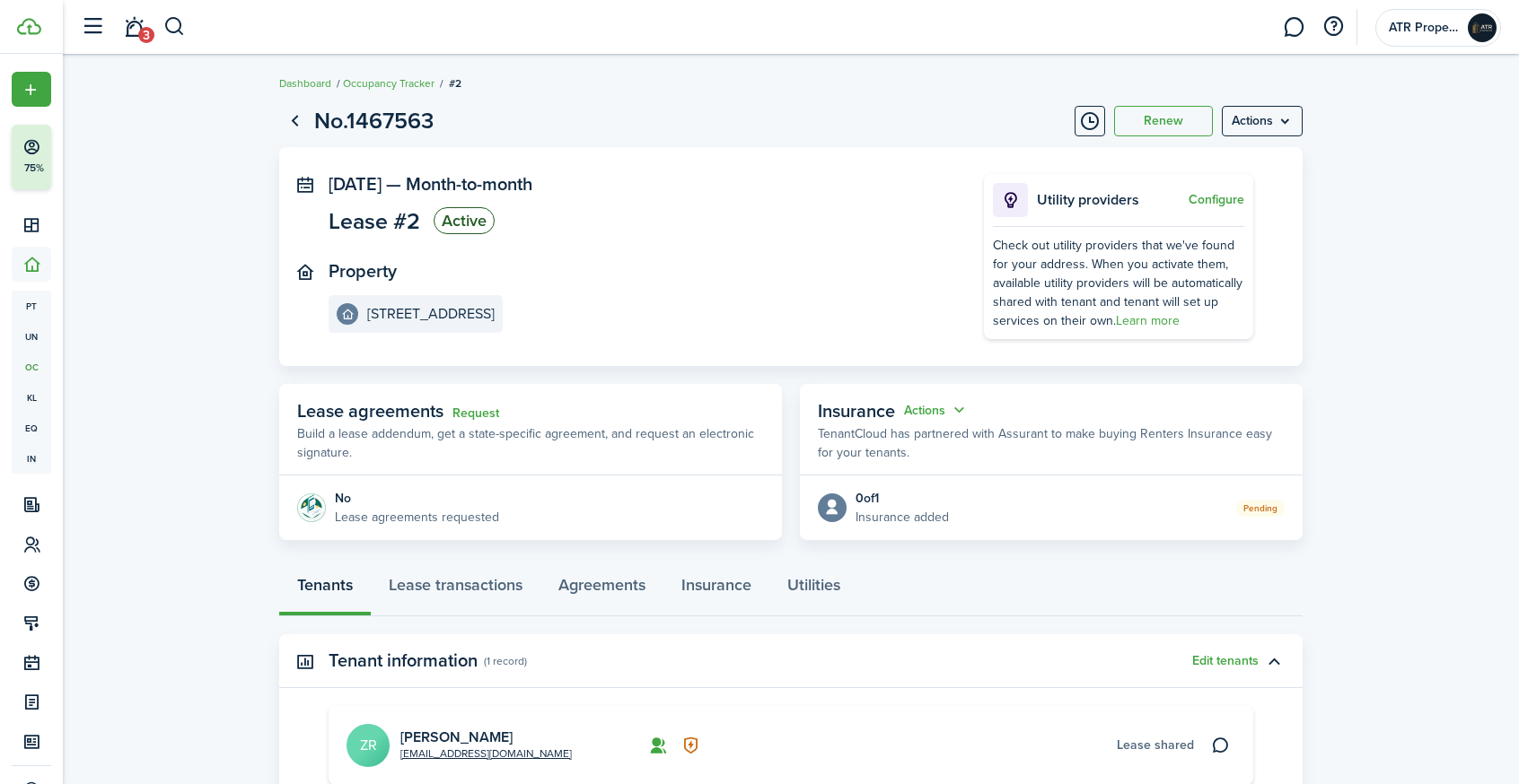
click at [476, 419] on div "Request" at bounding box center [475, 410] width 46 height 27
click at [486, 412] on link "Request" at bounding box center [475, 414] width 46 height 15
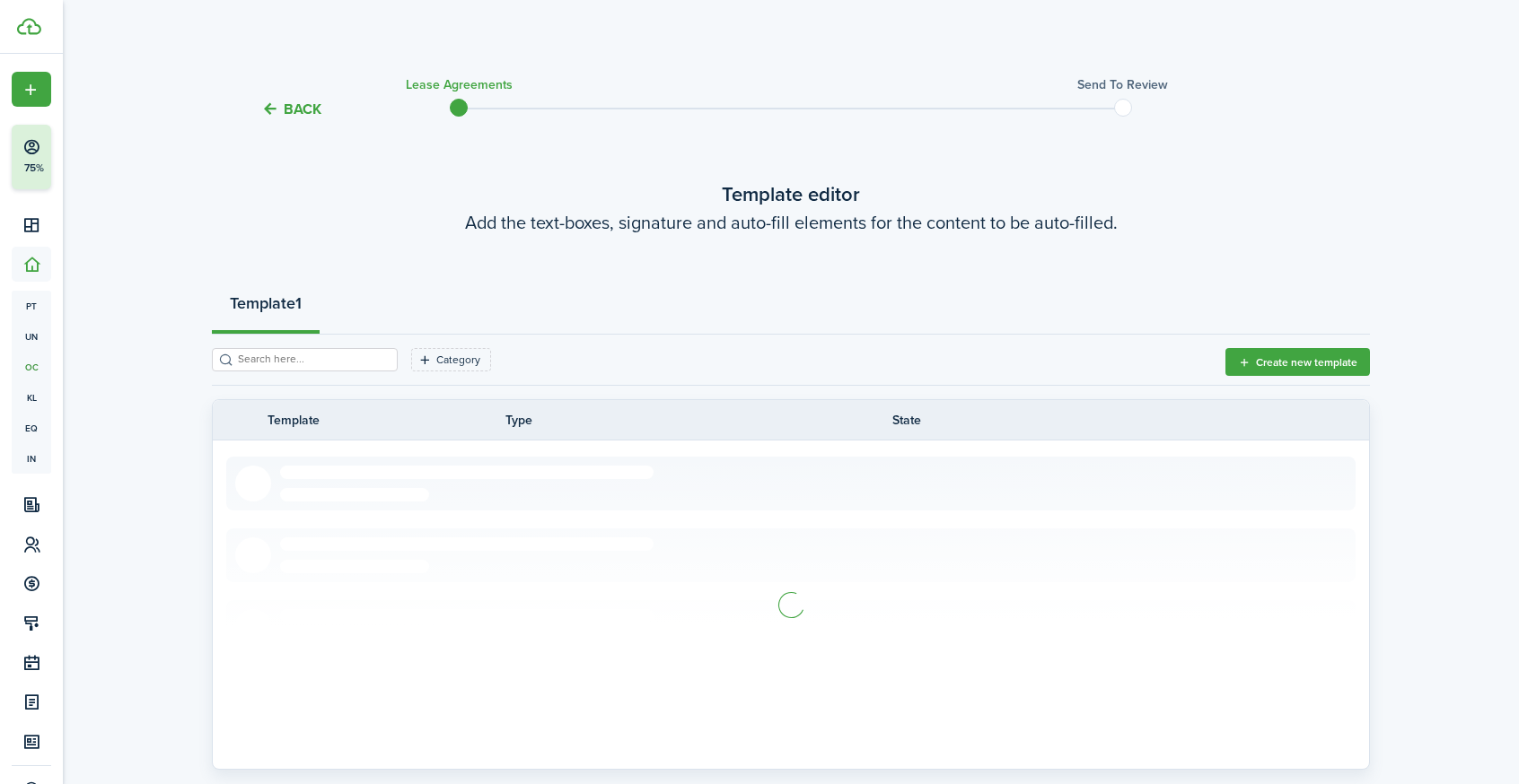
scroll to position [50, 0]
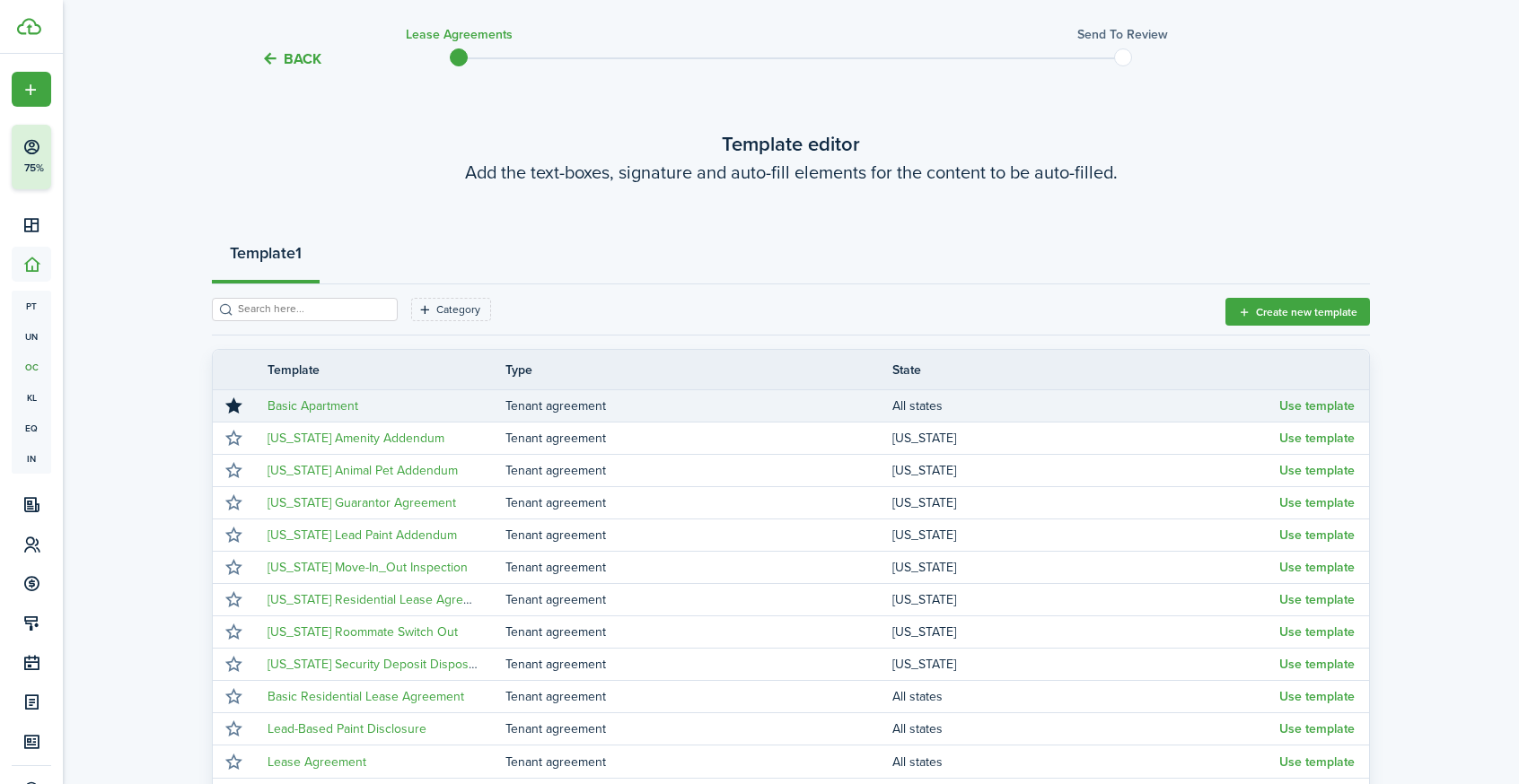
click at [368, 398] on td "Basic Apartment" at bounding box center [380, 406] width 252 height 24
click at [309, 410] on link "Basic Apartment" at bounding box center [313, 406] width 91 height 18
